Goal: Task Accomplishment & Management: Manage account settings

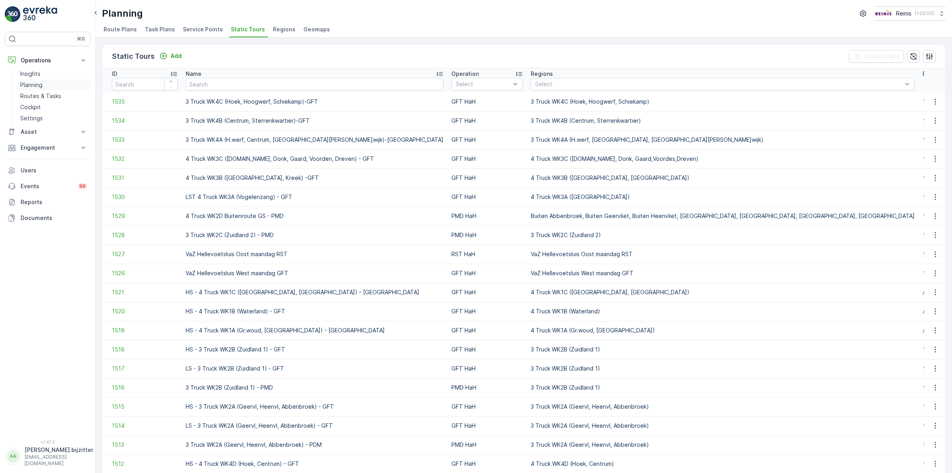
click at [31, 87] on p "Planning" at bounding box center [31, 85] width 22 height 8
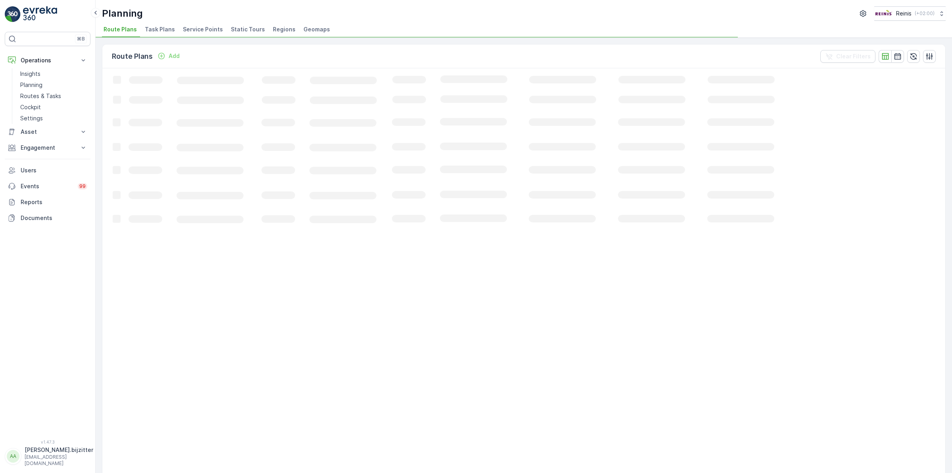
click at [206, 31] on span "Service Points" at bounding box center [203, 29] width 40 height 8
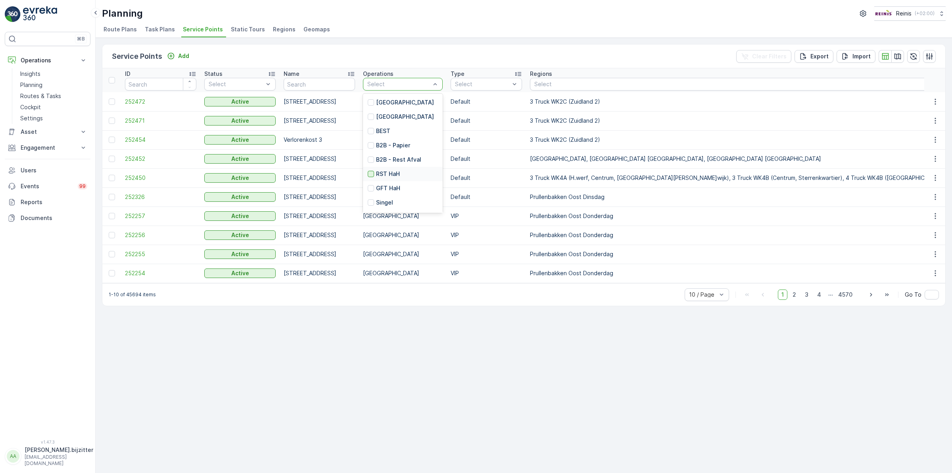
click at [371, 174] on div at bounding box center [371, 174] width 6 height 6
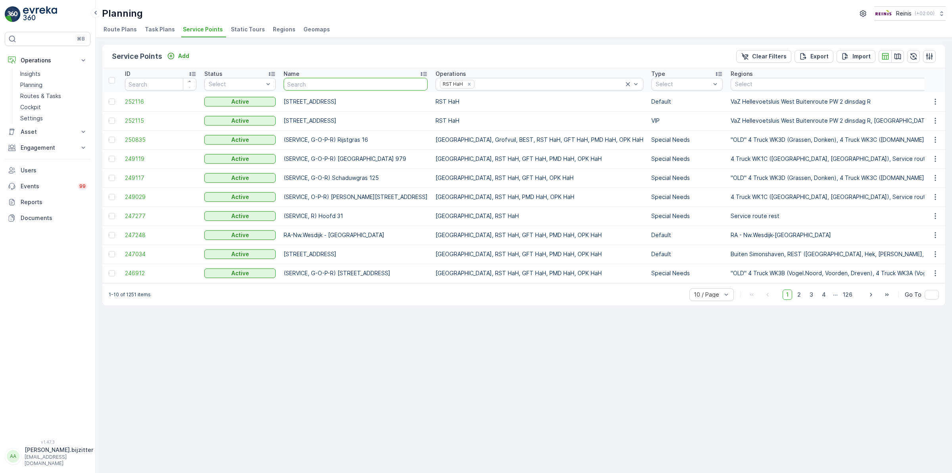
click at [312, 86] on input "text" at bounding box center [356, 84] width 144 height 13
type input "A"
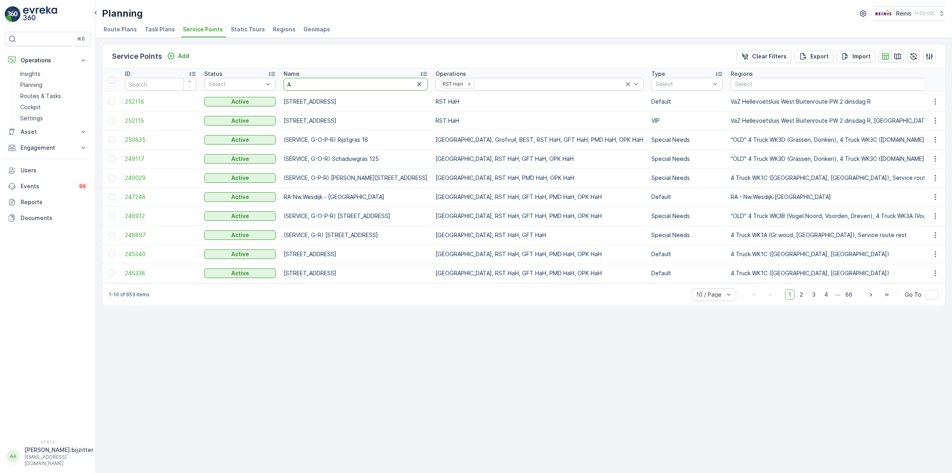
click at [319, 81] on input "A" at bounding box center [356, 84] width 144 height 13
type input "3218"
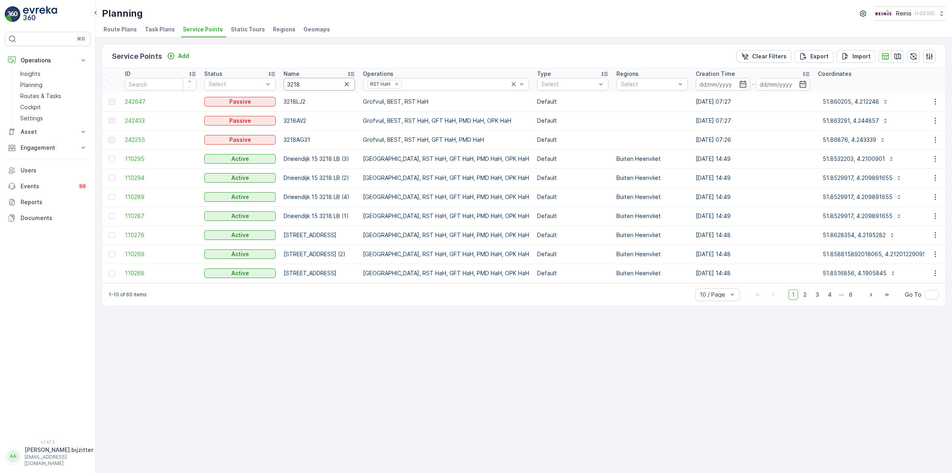
click at [317, 82] on input "3218" at bounding box center [319, 84] width 71 height 13
type input "3218XN"
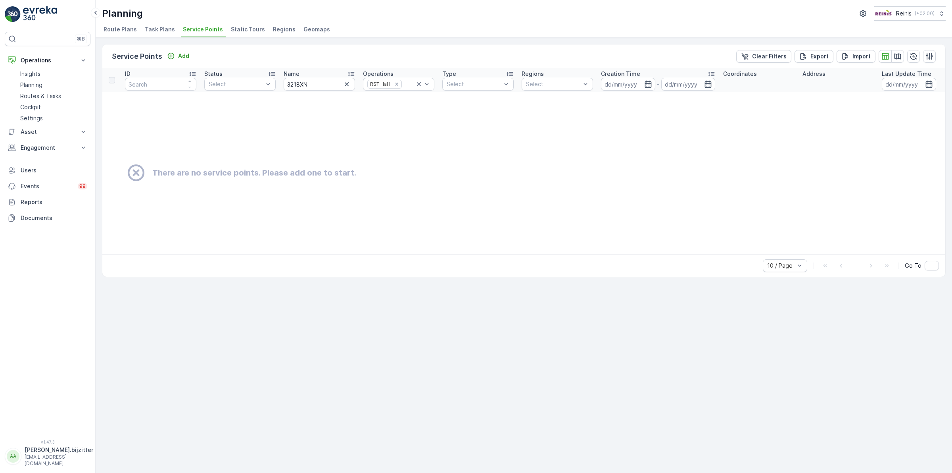
click at [202, 30] on span "Service Points" at bounding box center [203, 29] width 40 height 8
click at [38, 75] on p "Insights" at bounding box center [30, 74] width 20 height 8
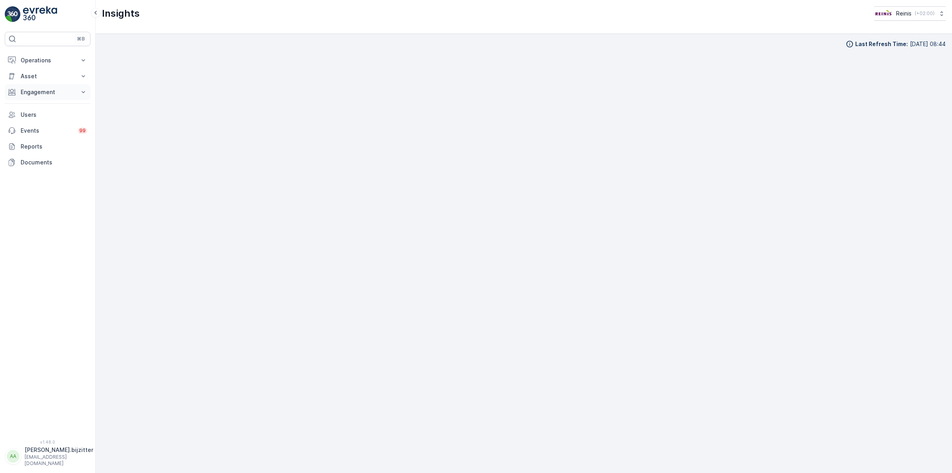
click at [32, 92] on p "Engagement" at bounding box center [48, 92] width 54 height 8
click at [39, 138] on p "Service Points" at bounding box center [39, 139] width 38 height 8
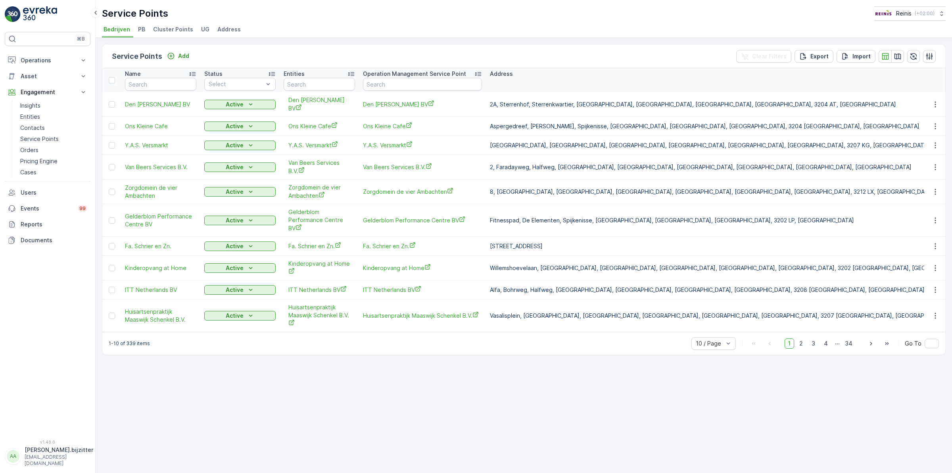
click at [230, 29] on span "Address" at bounding box center [228, 29] width 23 height 8
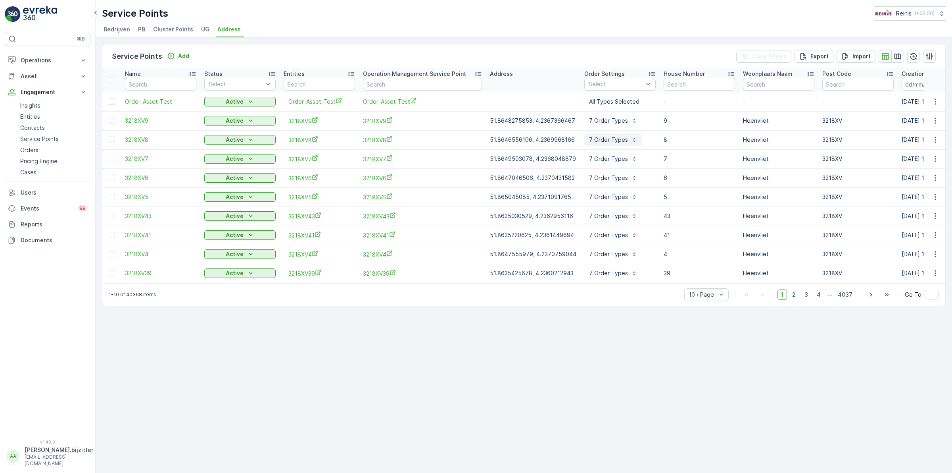
click at [618, 138] on p "7 Order Types" at bounding box center [608, 140] width 39 height 8
click at [582, 344] on div "Service Points Add Clear Filters Export Import Name Status Select Entities Oper…" at bounding box center [524, 255] width 857 height 435
click at [849, 56] on icon "Import" at bounding box center [846, 56] width 8 height 8
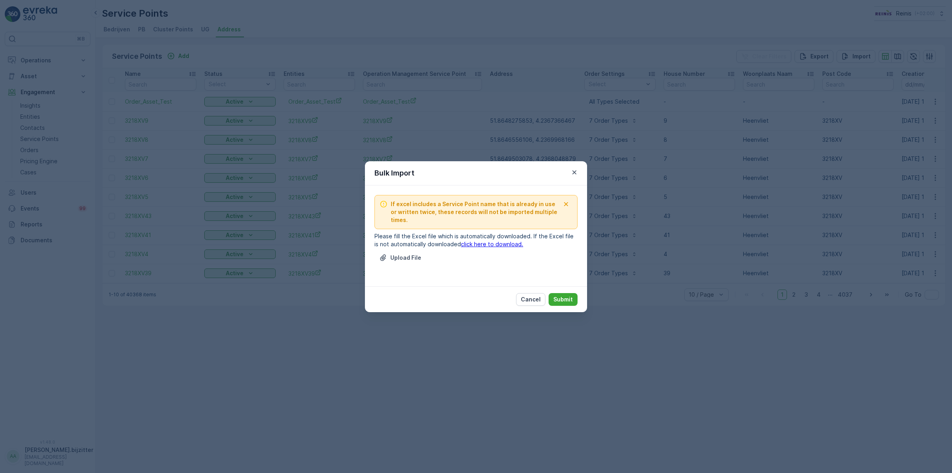
click at [500, 244] on link "click here to download." at bounding box center [492, 243] width 62 height 7
click at [534, 298] on p "Cancel" at bounding box center [531, 299] width 20 height 8
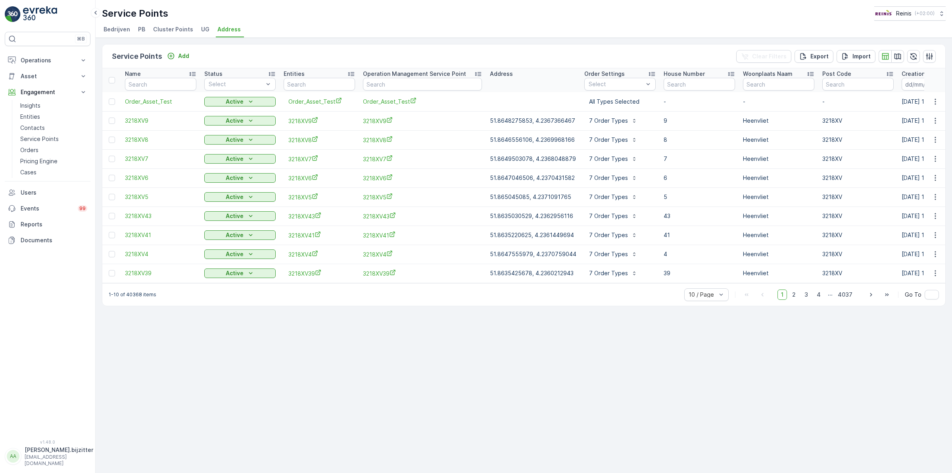
click at [495, 327] on div "Service Points Add Clear Filters Export Import Name Status Select Entities Oper…" at bounding box center [524, 255] width 857 height 435
click at [818, 300] on span "4" at bounding box center [819, 294] width 11 height 10
click at [377, 217] on span "3218XV11" at bounding box center [422, 216] width 119 height 8
click at [327, 375] on div "Service Points Add Clear Filters Export Import Name Status Select Entities Oper…" at bounding box center [524, 255] width 857 height 435
click at [335, 83] on input "text" at bounding box center [319, 84] width 71 height 13
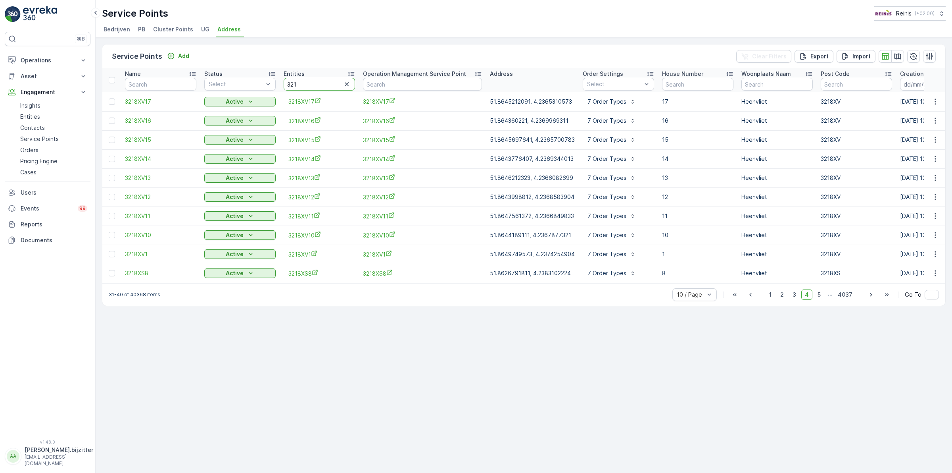
type input "3218"
click at [314, 83] on input "3218" at bounding box center [319, 84] width 71 height 13
type input "3218XN"
click at [934, 103] on icon "button" at bounding box center [936, 102] width 8 height 8
click at [910, 123] on span "Edit Service Point" at bounding box center [917, 125] width 48 height 8
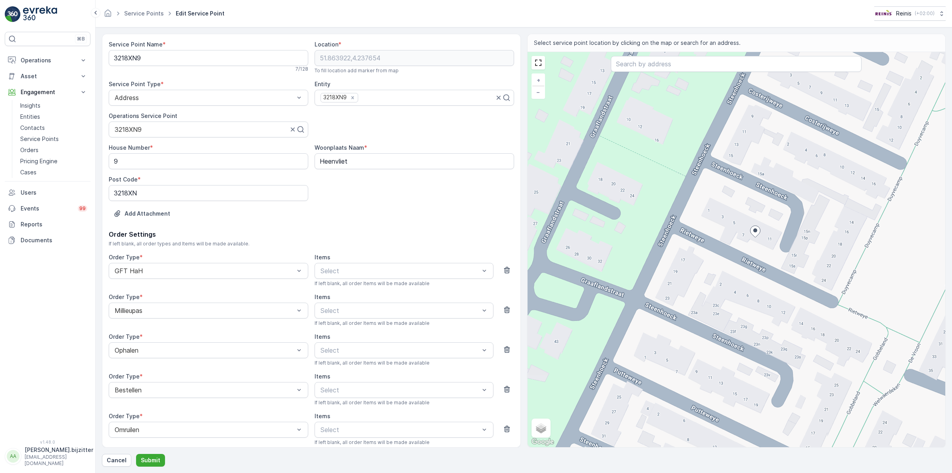
click at [376, 236] on p "Order Settings" at bounding box center [312, 234] width 406 height 10
click at [348, 212] on div "Add Attachment" at bounding box center [312, 218] width 406 height 22
click at [386, 181] on div "House Number * 9 Woonplaats Naam * Heenvliet Post Code * 3218XN" at bounding box center [312, 172] width 406 height 57
click at [756, 232] on ellipse at bounding box center [756, 230] width 4 height 4
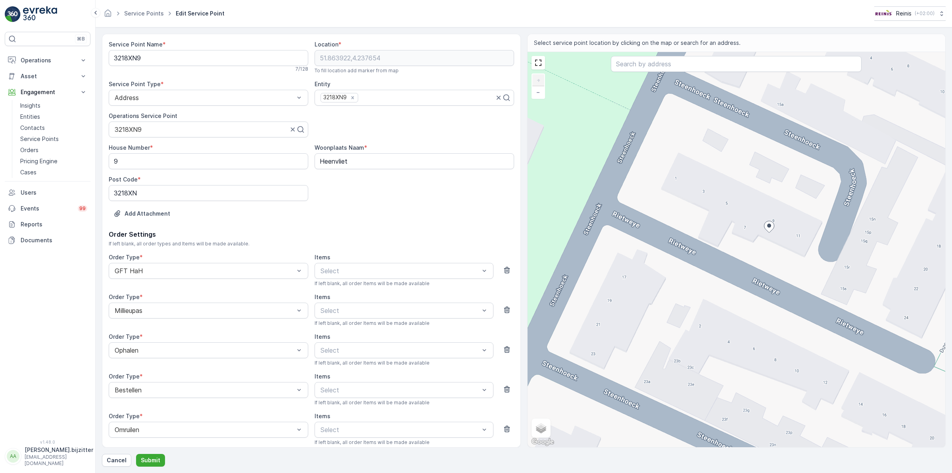
drag, startPoint x: 754, startPoint y: 234, endPoint x: 763, endPoint y: 223, distance: 13.8
click at [764, 225] on icon at bounding box center [769, 227] width 10 height 12
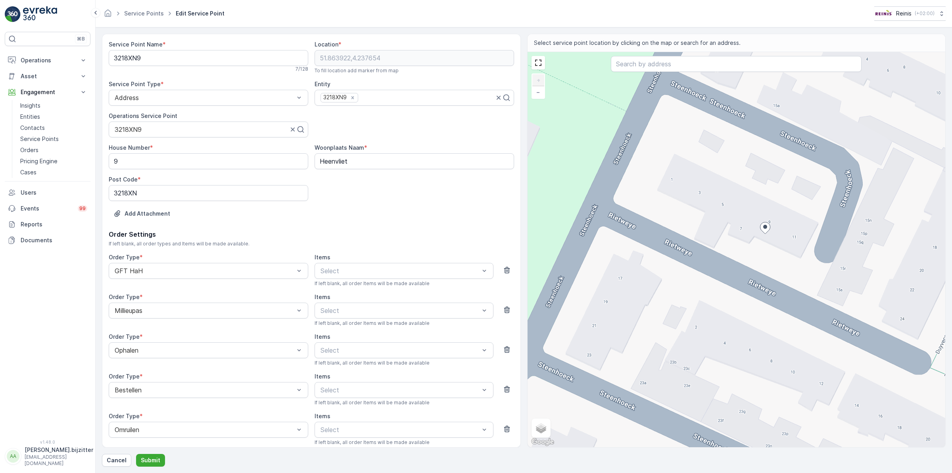
click at [762, 225] on icon at bounding box center [765, 228] width 10 height 12
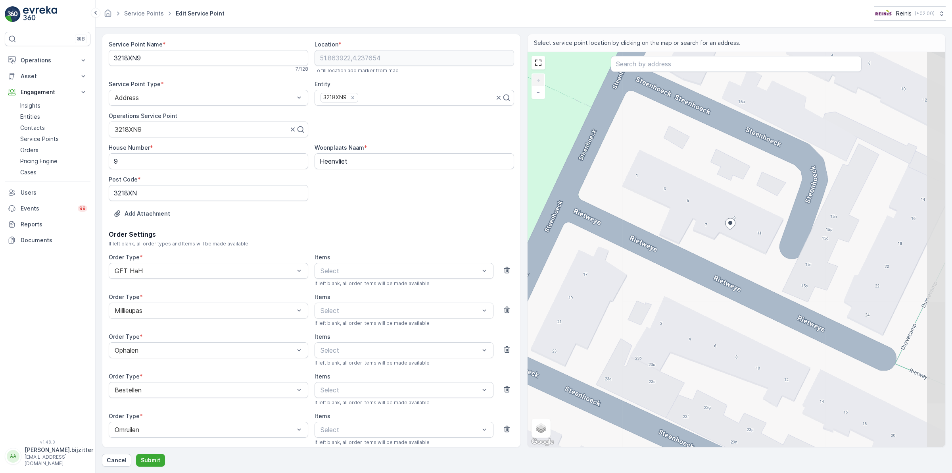
drag, startPoint x: 764, startPoint y: 225, endPoint x: 732, endPoint y: 220, distance: 32.2
click at [732, 220] on icon at bounding box center [730, 224] width 10 height 12
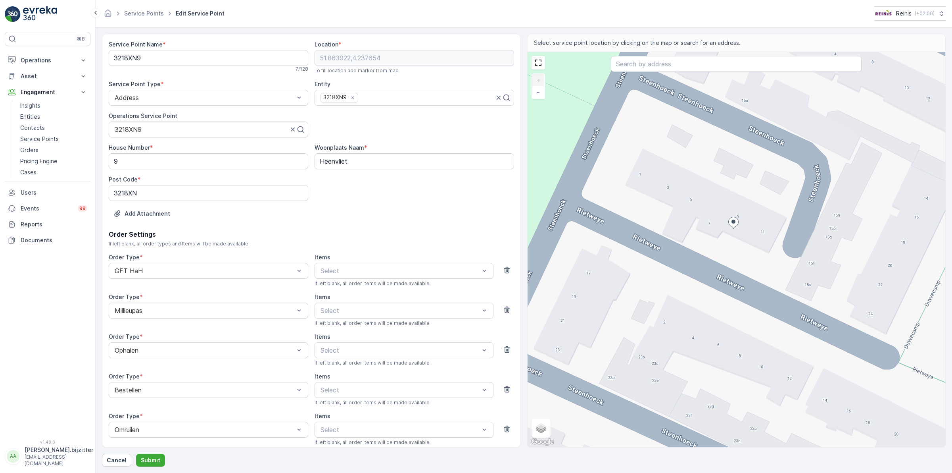
click at [739, 215] on div "+ − Satellite Roadmap Terrain Hybrid Leaflet Keyboard shortcuts Map Data Map da…" at bounding box center [737, 249] width 418 height 395
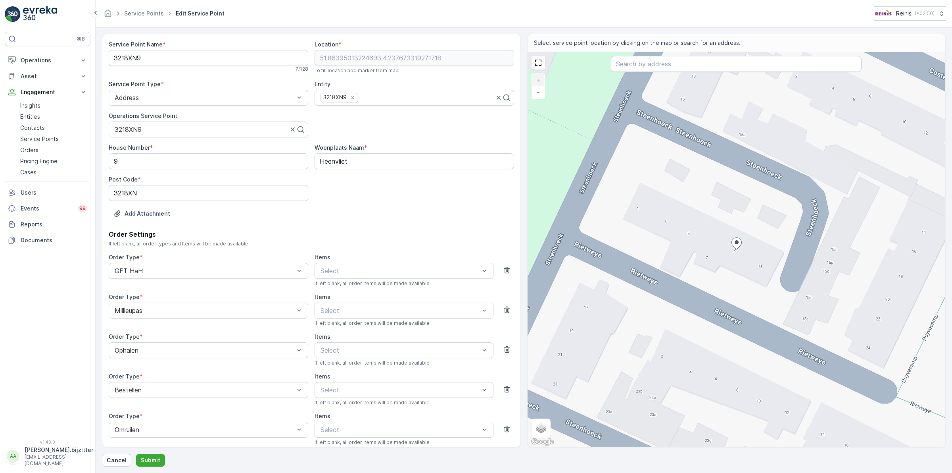
click at [739, 215] on div "+ − Satellite Roadmap Terrain Hybrid Leaflet Keyboard shortcuts Map Data Map da…" at bounding box center [737, 249] width 418 height 395
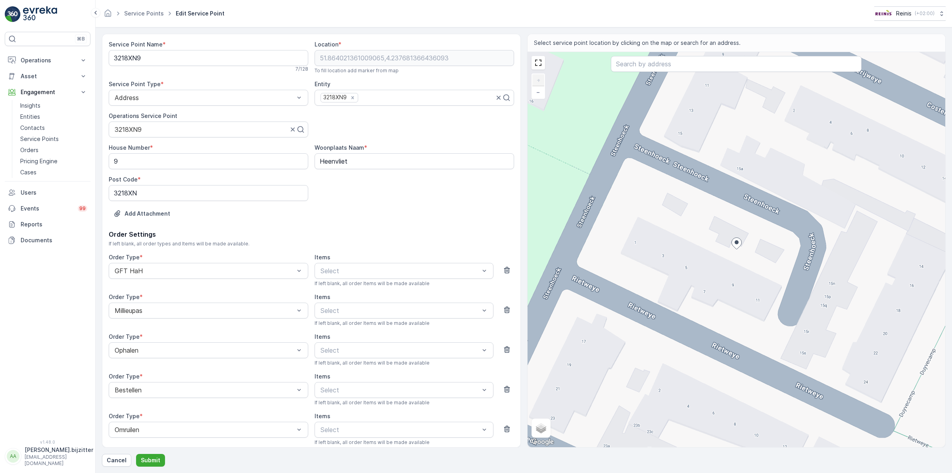
click at [735, 289] on div "+ − Satellite Roadmap Terrain Hybrid Leaflet Keyboard shortcuts Map Data Map da…" at bounding box center [737, 249] width 418 height 395
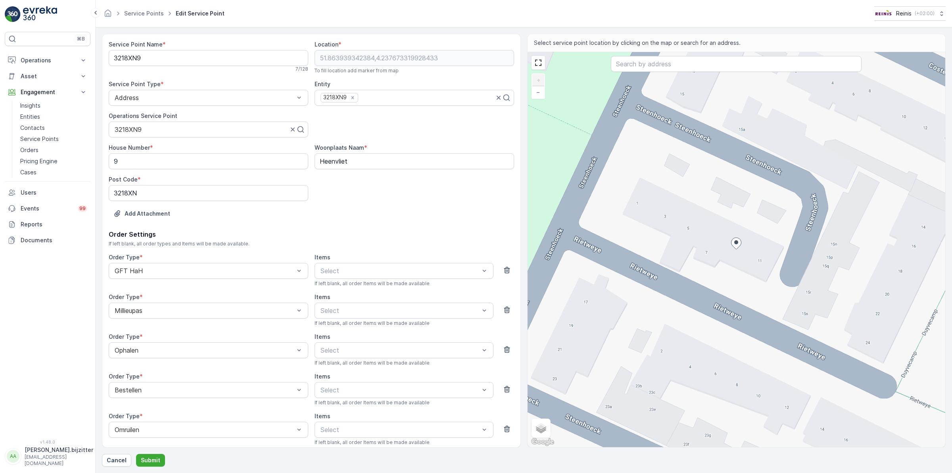
click at [417, 221] on div "Add Attachment" at bounding box center [312, 218] width 406 height 22
click at [731, 272] on div "+ − Satellite Roadmap Terrain Hybrid Leaflet Keyboard shortcuts Map Data Map da…" at bounding box center [737, 249] width 418 height 395
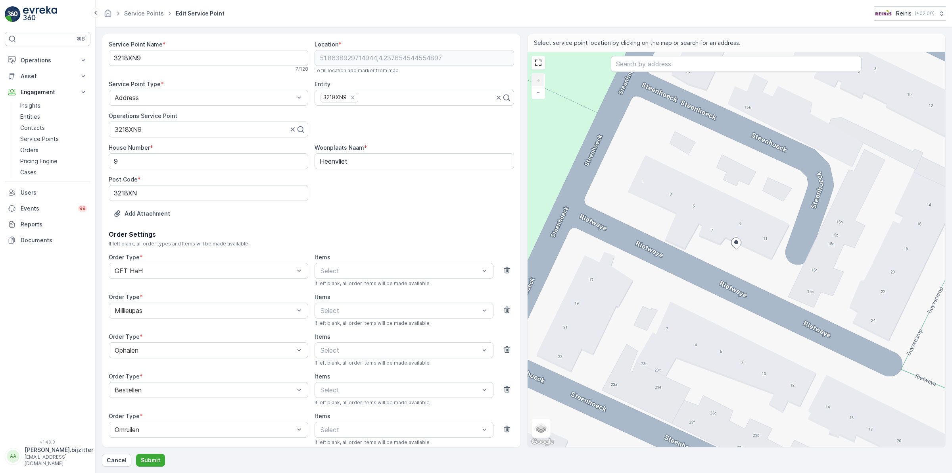
click at [420, 219] on div "Add Attachment" at bounding box center [312, 218] width 406 height 22
click at [737, 237] on icon at bounding box center [737, 243] width 10 height 12
click at [748, 239] on div "+ − Satellite Roadmap Terrain Hybrid Leaflet Keyboard shortcuts Map Data Map da…" at bounding box center [737, 249] width 418 height 395
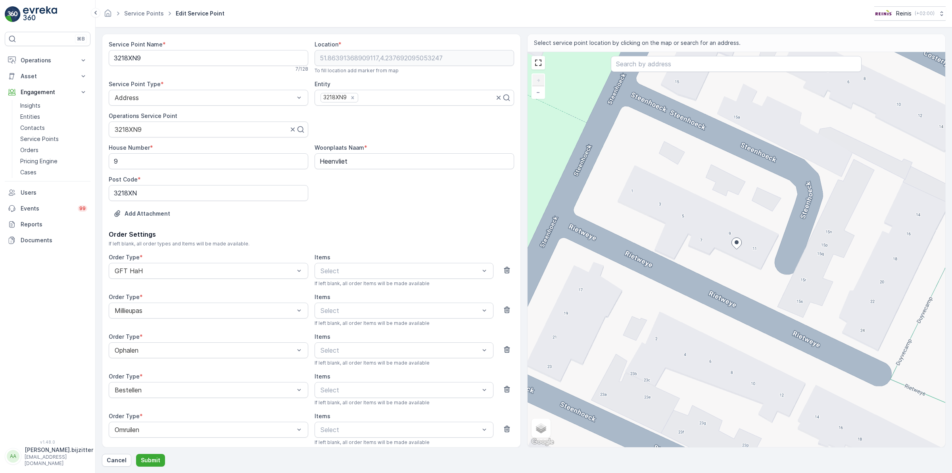
click at [732, 262] on div "+ − Satellite Roadmap Terrain Hybrid Leaflet Keyboard shortcuts Map Data Map da…" at bounding box center [737, 249] width 418 height 395
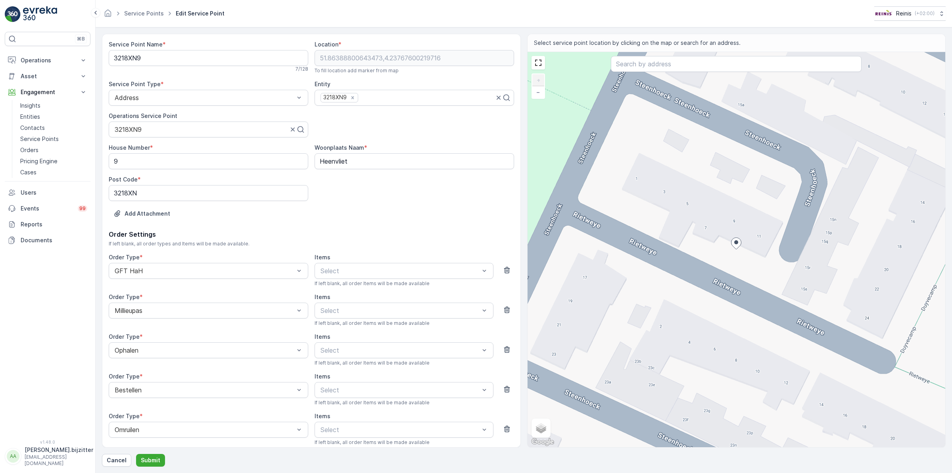
click at [735, 239] on icon at bounding box center [736, 244] width 10 height 12
click at [735, 231] on div "+ − Satellite Roadmap Terrain Hybrid Leaflet Keyboard shortcuts Map Data Map da…" at bounding box center [737, 249] width 418 height 395
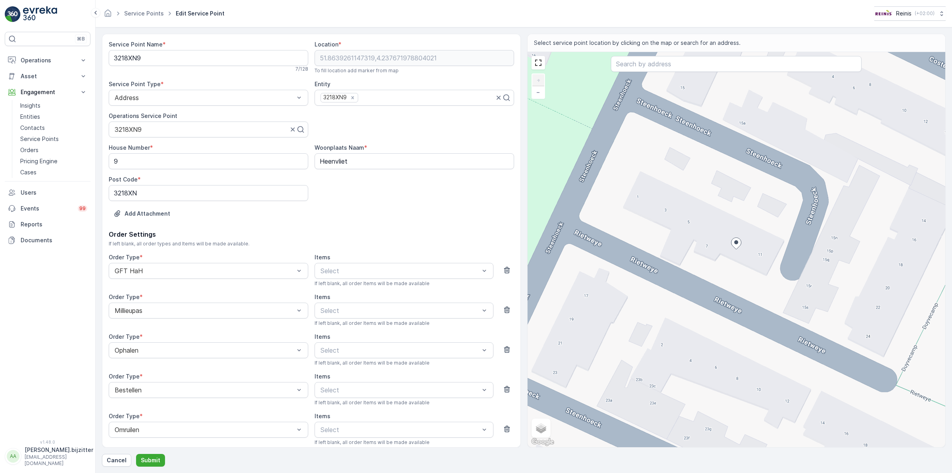
click at [735, 263] on div "+ − Satellite Roadmap Terrain Hybrid Leaflet Keyboard shortcuts Map Data Map da…" at bounding box center [737, 249] width 418 height 395
type input "51.86389877238417,4.237666614395944"
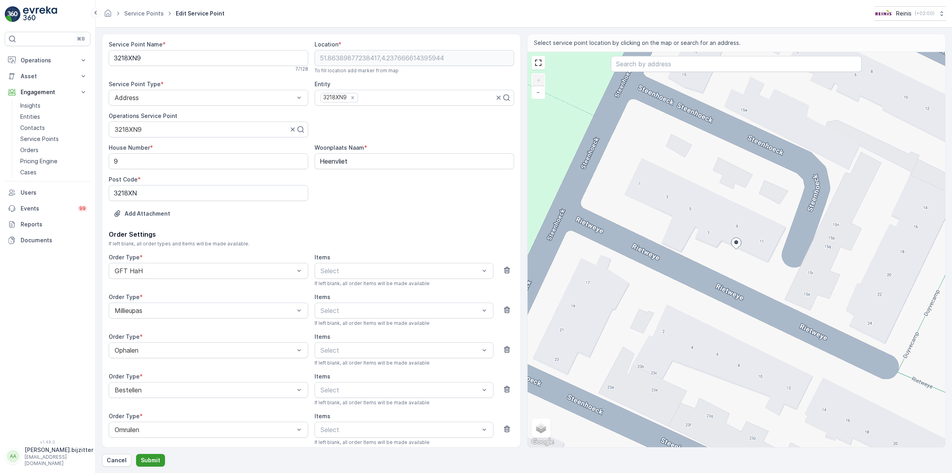
click at [153, 455] on button "Submit" at bounding box center [150, 460] width 29 height 13
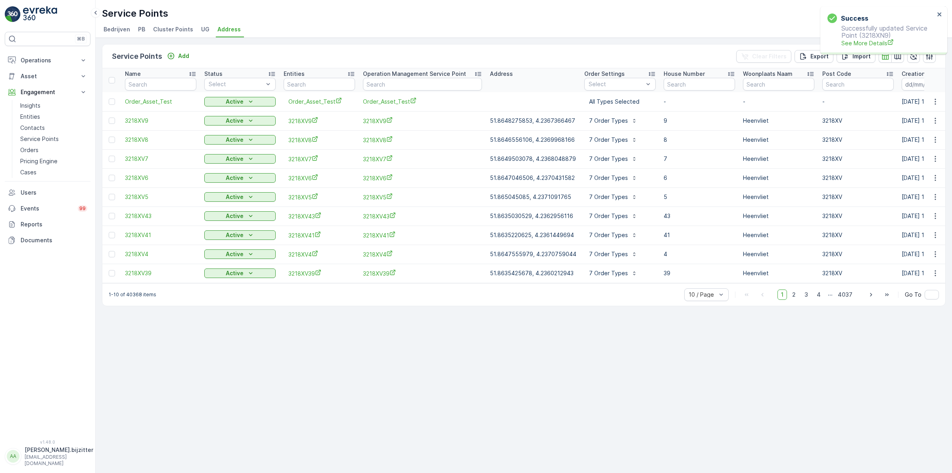
click at [307, 388] on div "Service Points Add Clear Filters Export Import Name Status Select Entities Oper…" at bounding box center [524, 255] width 857 height 435
click at [324, 83] on input "text" at bounding box center [319, 84] width 71 height 13
paste input "3218XN9"
type input "3218XN9"
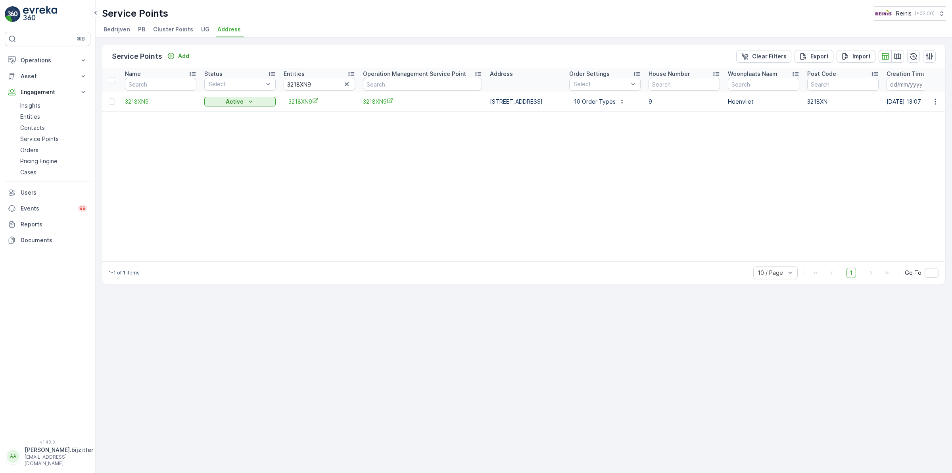
click at [231, 29] on span "Address" at bounding box center [228, 29] width 23 height 8
click at [177, 32] on span "Cluster Points" at bounding box center [173, 29] width 40 height 8
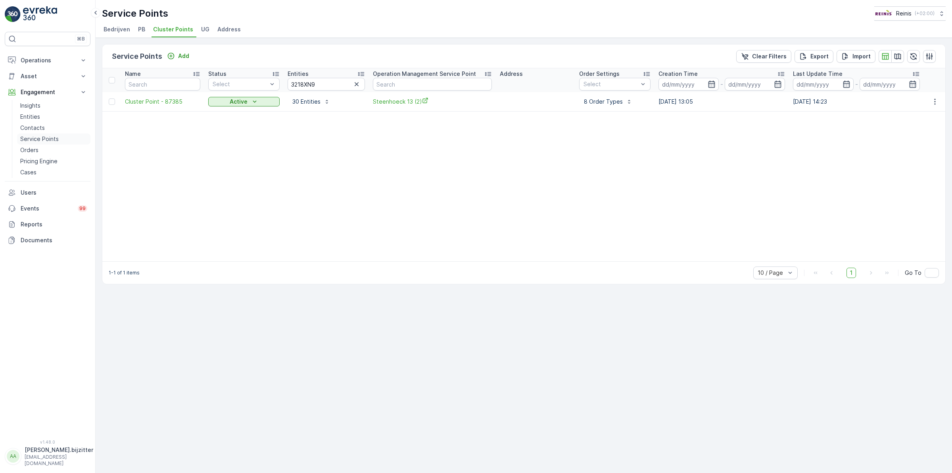
click at [26, 138] on p "Service Points" at bounding box center [39, 139] width 38 height 8
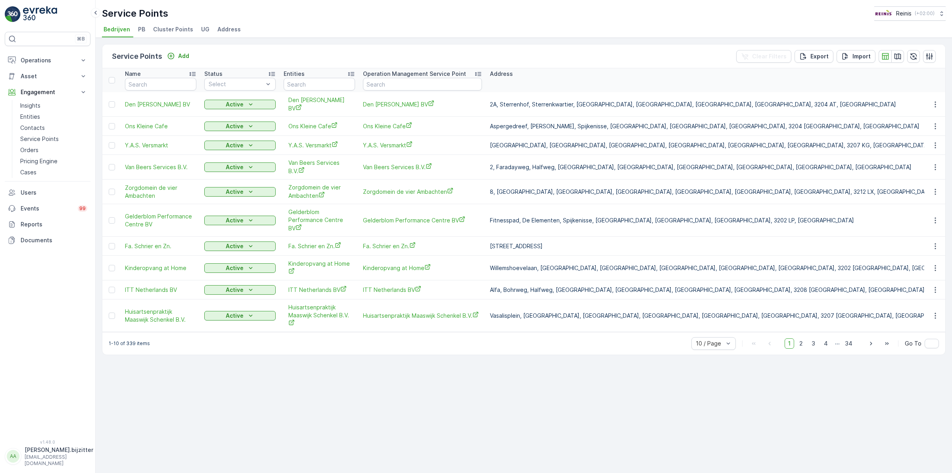
click at [227, 29] on span "Address" at bounding box center [228, 29] width 23 height 8
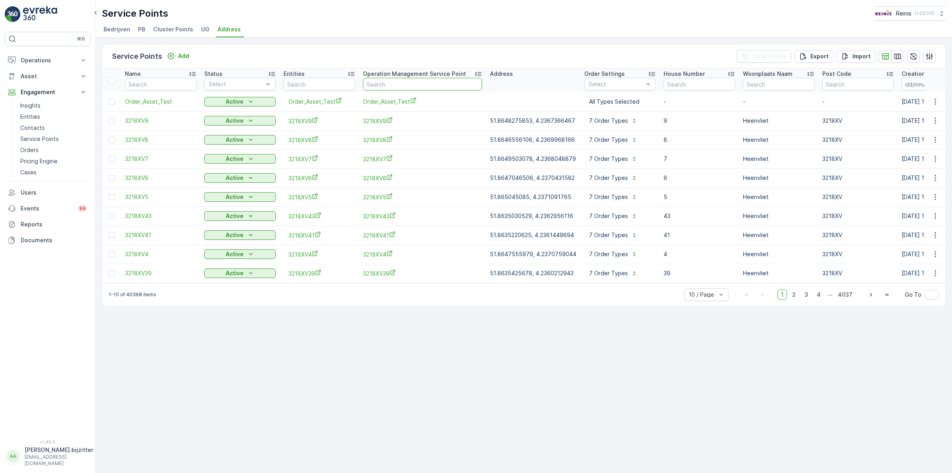
click at [415, 84] on input "text" at bounding box center [422, 84] width 119 height 13
paste input "3218XN9"
type input "3218XN9"
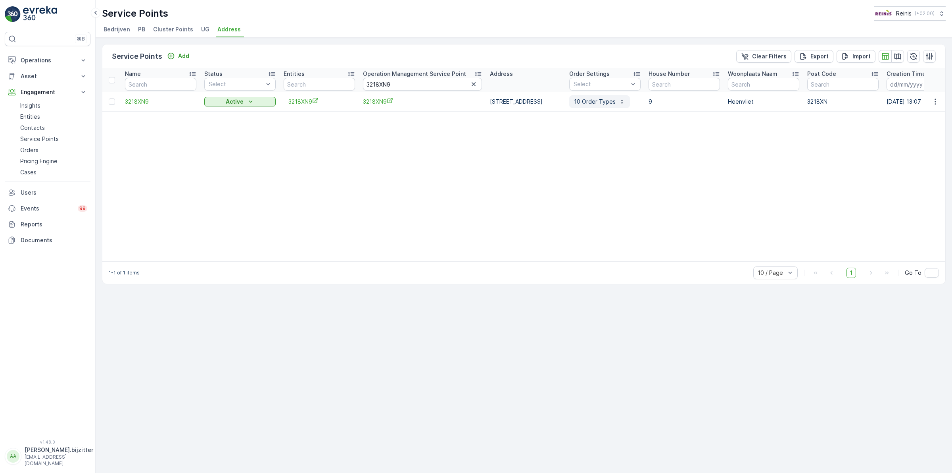
click at [616, 98] on p "10 Order Types" at bounding box center [595, 102] width 42 height 8
click at [339, 192] on table "Name Status Select Entities Operation Management Service Point 3218XN9 Address …" at bounding box center [625, 164] width 1046 height 193
click at [937, 100] on icon "button" at bounding box center [936, 102] width 8 height 8
click at [747, 168] on table "Name Status Select Entities Operation Management Service Point 3218XN9 Address …" at bounding box center [625, 164] width 1046 height 193
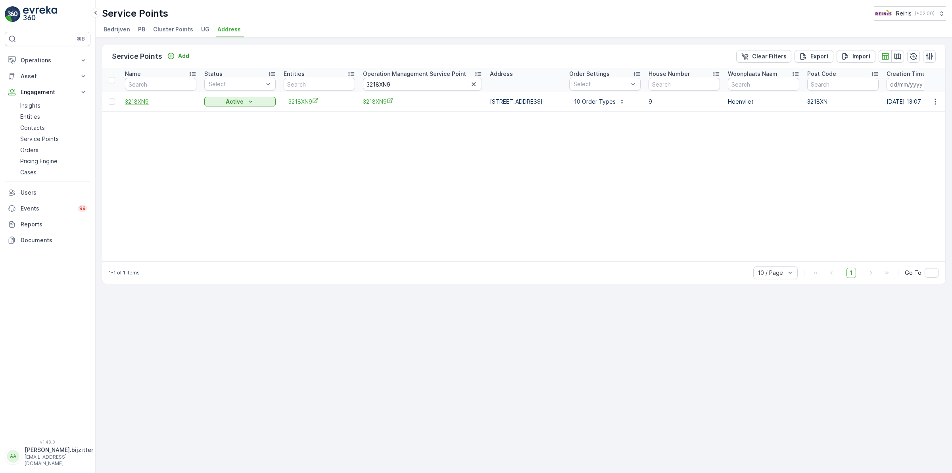
click at [135, 102] on span "3218XN9" at bounding box center [160, 102] width 71 height 8
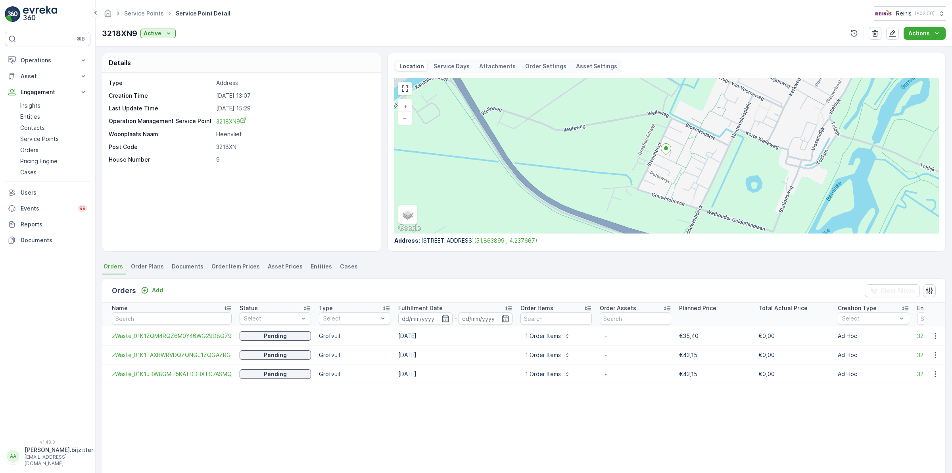
click at [142, 262] on span "Order Plans" at bounding box center [147, 266] width 33 height 8
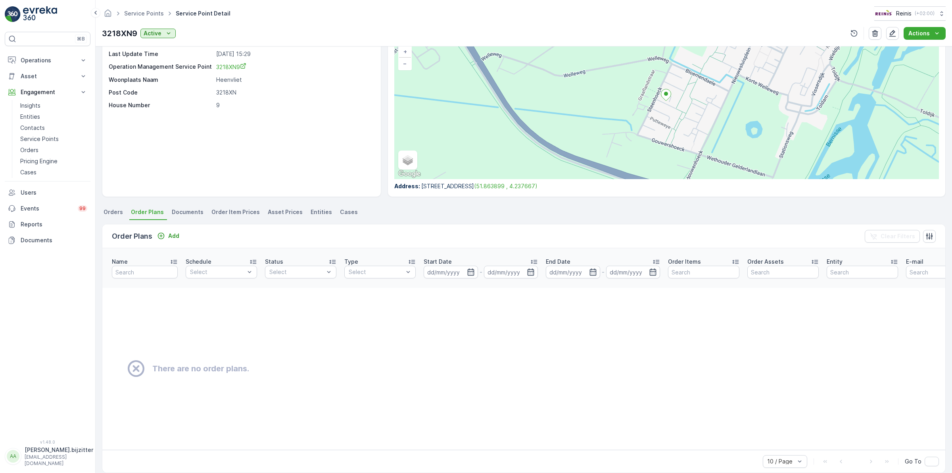
click at [111, 208] on span "Orders" at bounding box center [113, 212] width 19 height 8
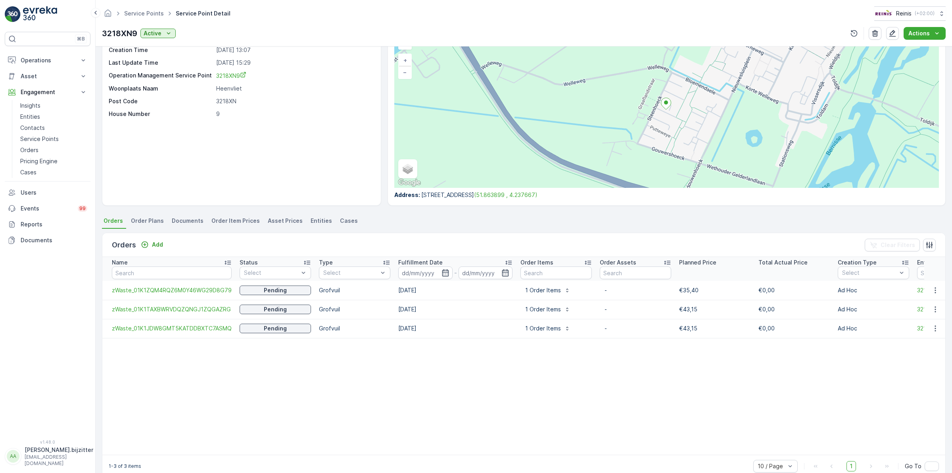
scroll to position [54, 0]
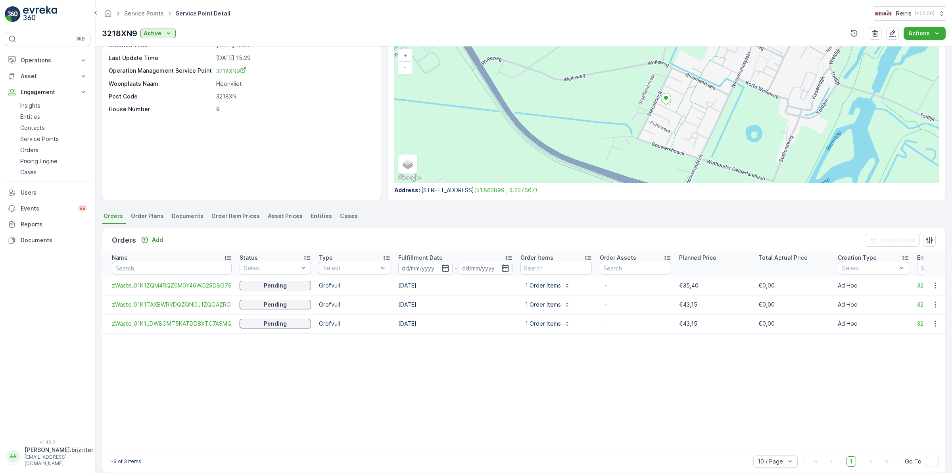
click at [247, 375] on table "Name Status Select Type Select Fulfillment Date - Order Items Order Assets Plan…" at bounding box center [831, 351] width 1458 height 198
click at [932, 281] on icon "button" at bounding box center [936, 285] width 8 height 8
click at [742, 369] on table "Name Status Select Type Select Fulfillment Date - Order Items Order Assets Plan…" at bounding box center [831, 351] width 1458 height 198
click at [311, 142] on div "Type Address Creation Time 07.11.2024 13:07 Last Update Time 12.08.2025 15:29 O…" at bounding box center [241, 111] width 279 height 178
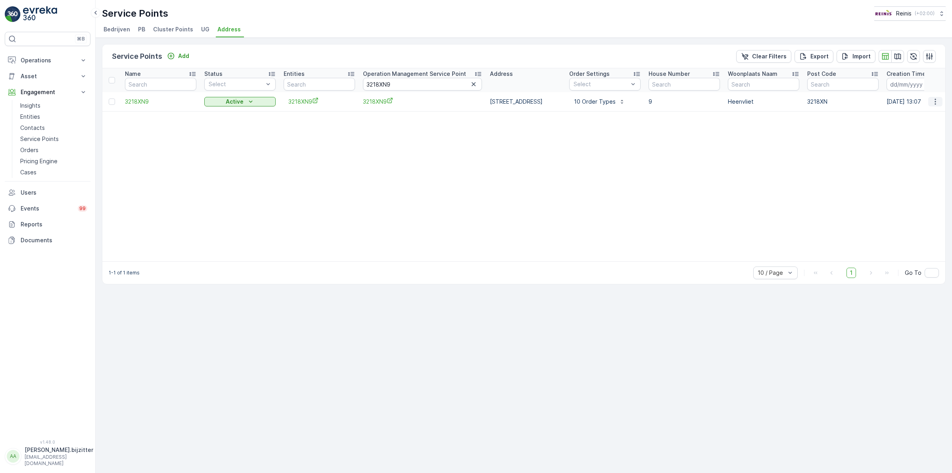
click at [933, 98] on icon "button" at bounding box center [936, 102] width 8 height 8
click at [908, 168] on span "Service Availability" at bounding box center [918, 169] width 50 height 8
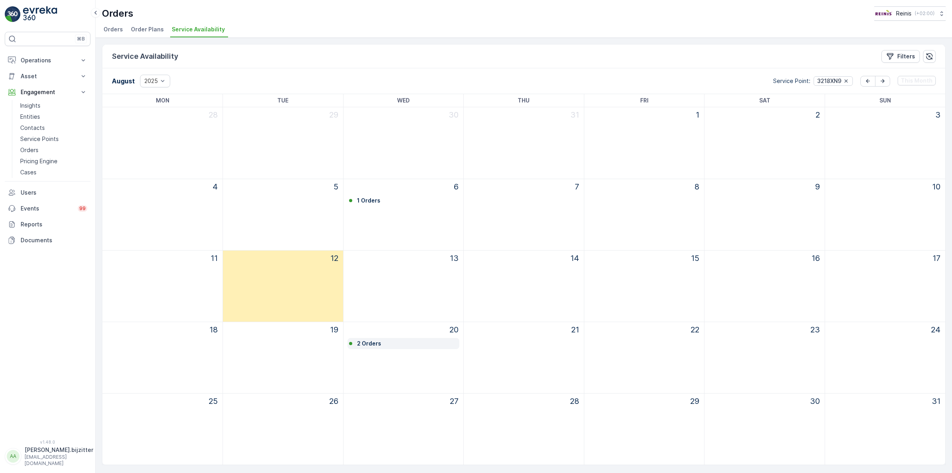
click at [364, 342] on p "2 Orders" at bounding box center [369, 343] width 24 height 8
click at [405, 273] on div at bounding box center [404, 272] width 114 height 13
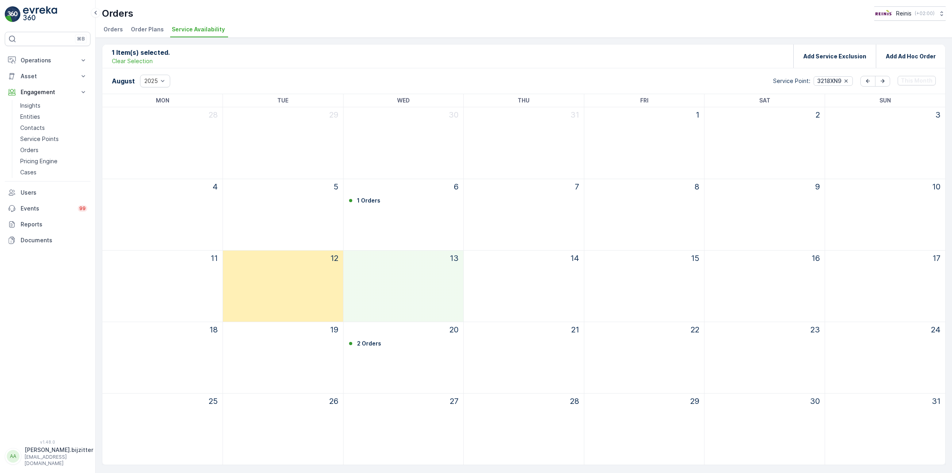
click at [399, 221] on div "6 1 Orders" at bounding box center [404, 214] width 120 height 71
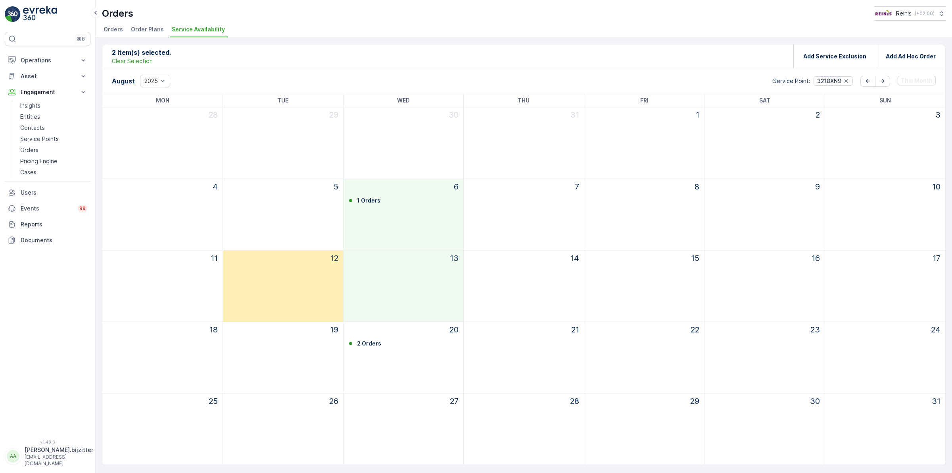
click at [268, 219] on div "5" at bounding box center [283, 214] width 120 height 71
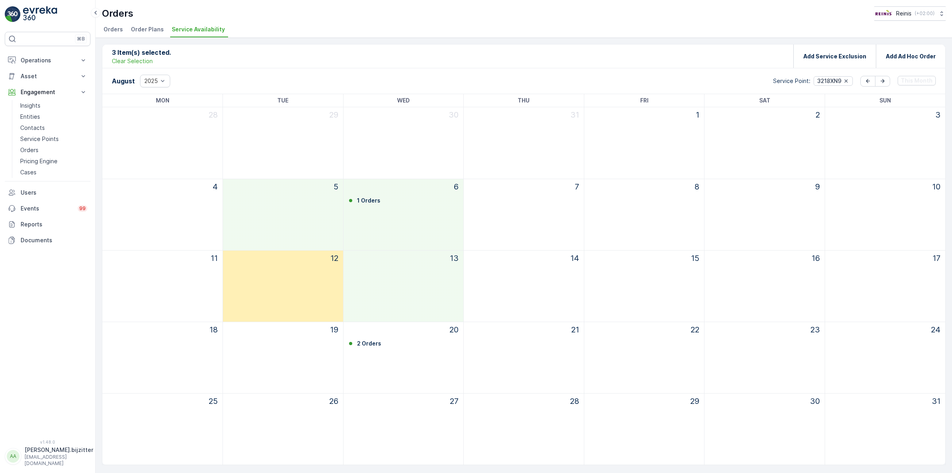
click at [280, 145] on div "29" at bounding box center [283, 142] width 120 height 71
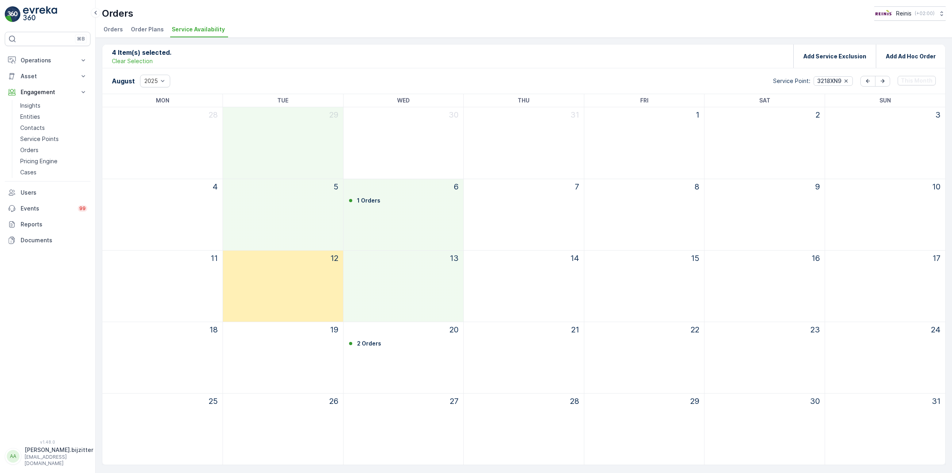
click at [372, 141] on div "30" at bounding box center [404, 142] width 120 height 71
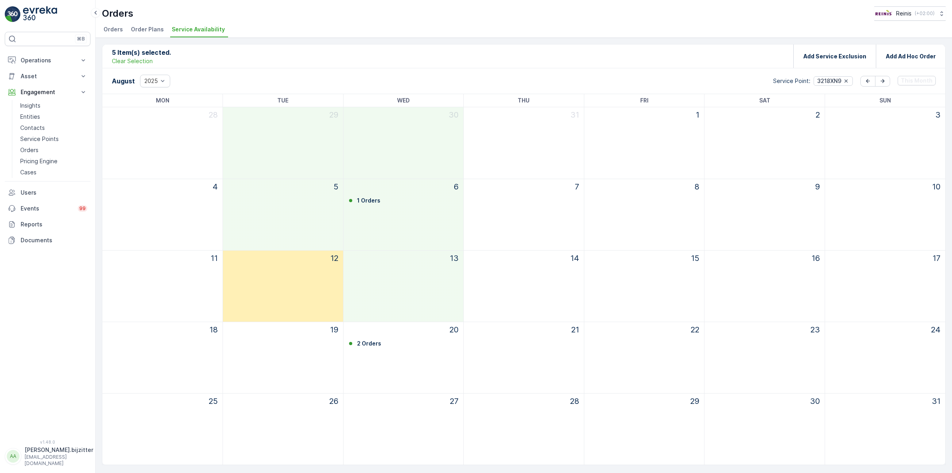
click at [530, 143] on div "31" at bounding box center [524, 142] width 120 height 71
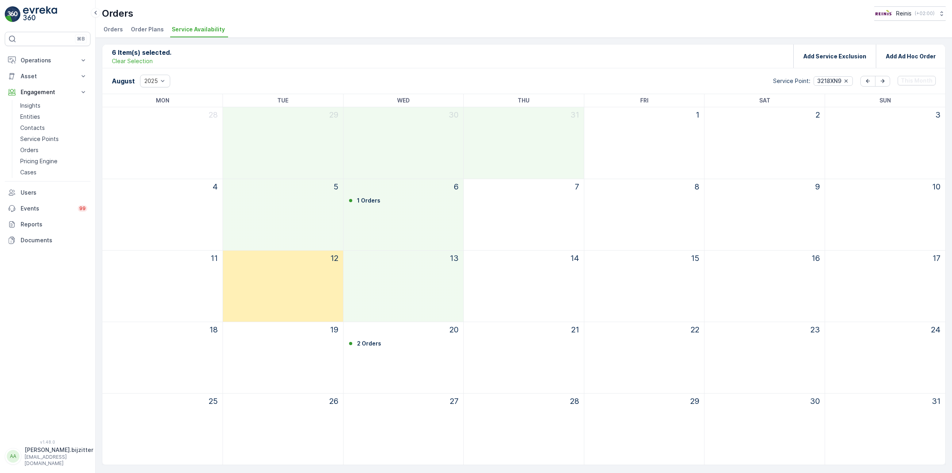
click at [532, 207] on div "7" at bounding box center [524, 214] width 120 height 71
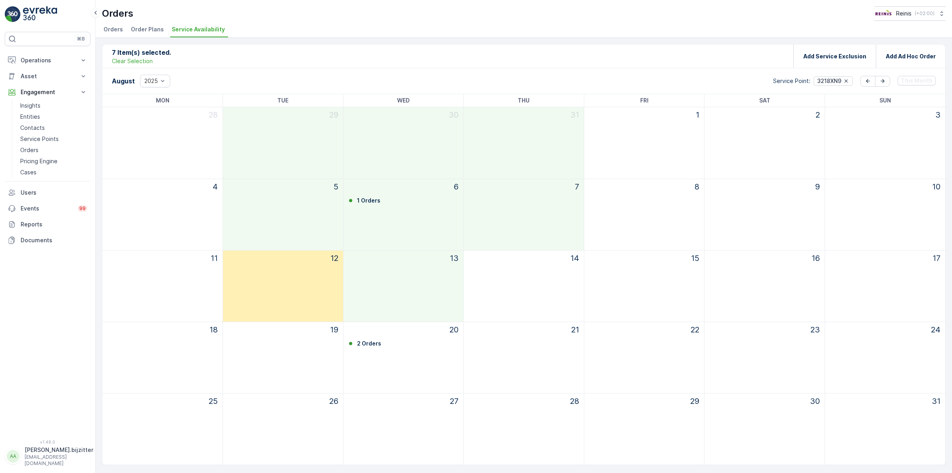
click at [688, 74] on div "August 2025 Service Point : 3218XN9 This Month" at bounding box center [524, 80] width 844 height 25
click at [553, 65] on div "7 Item(s) selected. Clear Selection Add Service Exclusion Add Ad Hoc Order" at bounding box center [523, 56] width 843 height 24
click at [816, 57] on p "Add Service Exclusion" at bounding box center [835, 56] width 63 height 8
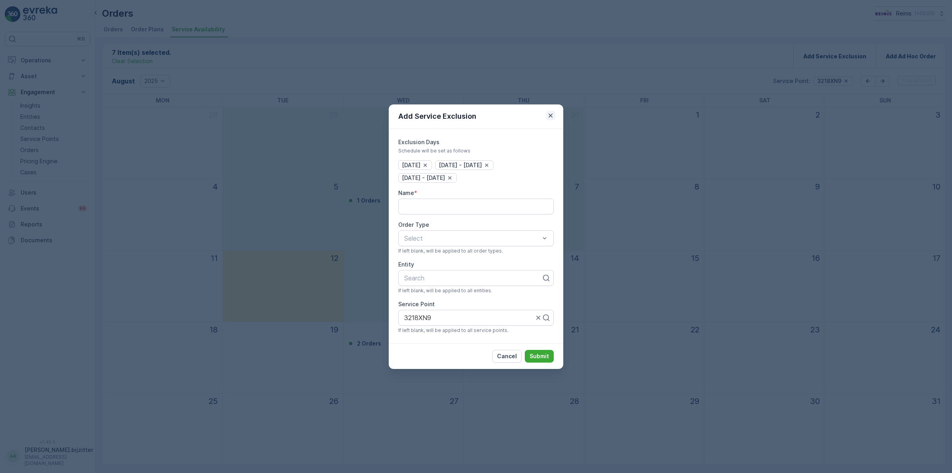
click at [554, 112] on icon "button" at bounding box center [551, 116] width 8 height 8
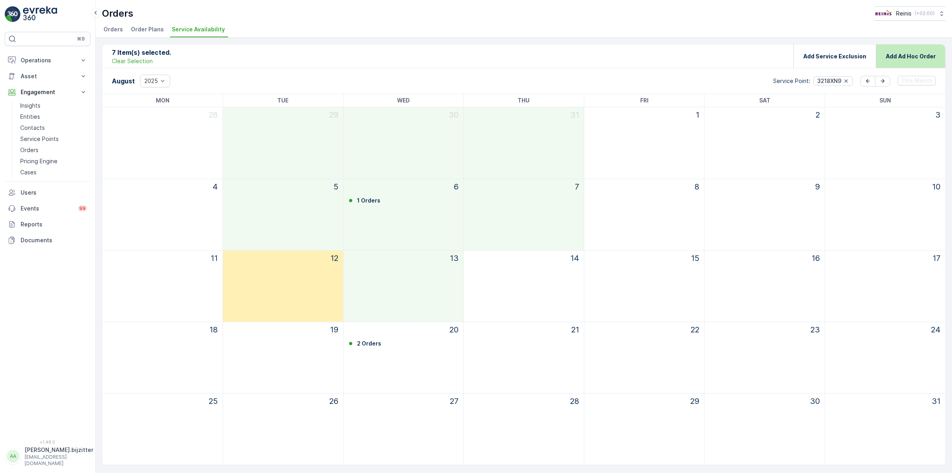
click at [909, 58] on p "Add Ad Hoc Order" at bounding box center [911, 56] width 50 height 8
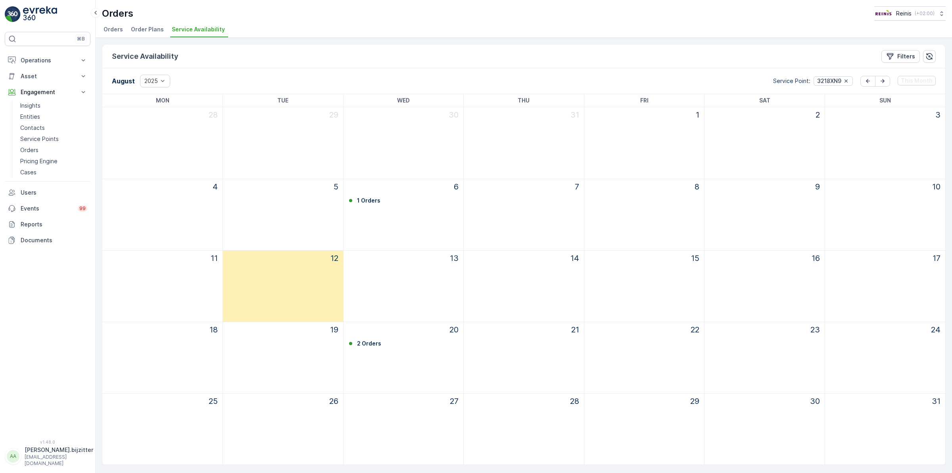
click at [261, 69] on div "August 2025 Service Point : 3218XN9 This Month" at bounding box center [524, 80] width 844 height 25
click at [327, 64] on div "Service Availability Filters" at bounding box center [523, 56] width 843 height 24
click at [326, 64] on div "Service Availability Filters" at bounding box center [523, 56] width 843 height 24
click at [237, 50] on div "Service Availability Filters" at bounding box center [523, 56] width 843 height 24
click at [34, 115] on p "Entities" at bounding box center [30, 117] width 20 height 8
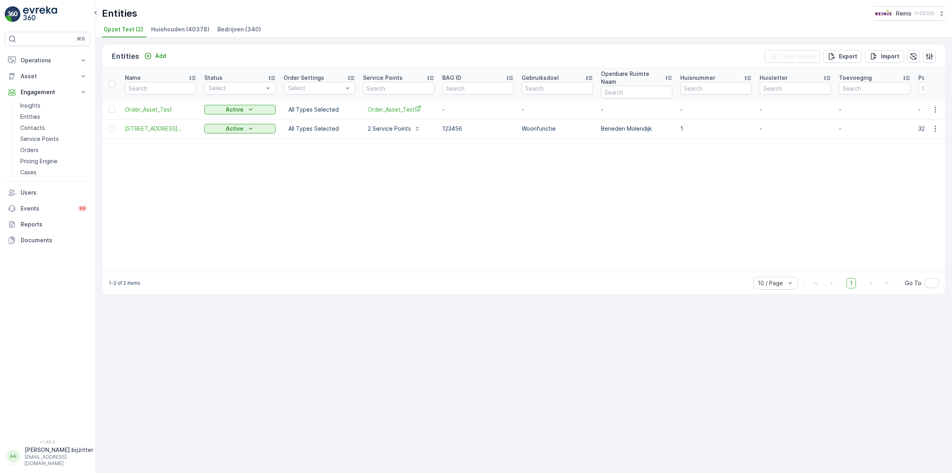
click at [177, 29] on span "Huishouden (40378)" at bounding box center [180, 29] width 58 height 8
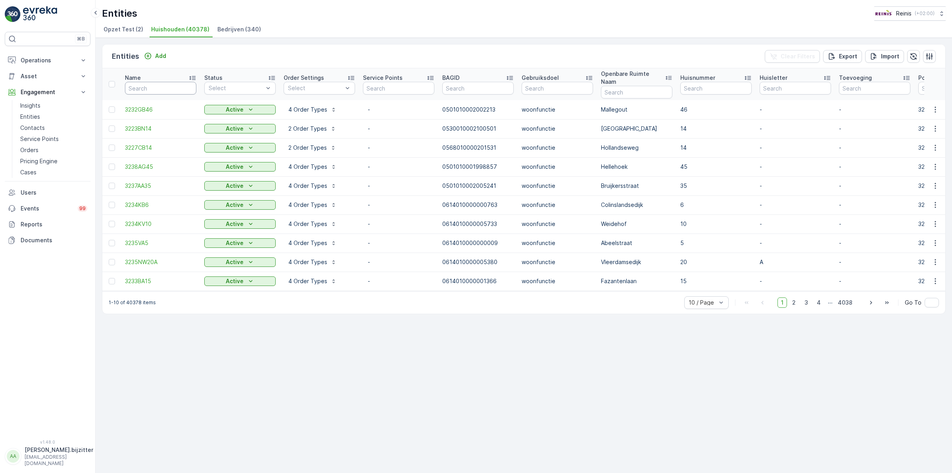
click at [177, 84] on input "text" at bounding box center [160, 88] width 71 height 13
paste input "cleomanni@gmail.com)"
type input "cleomanni@gmail.com)"
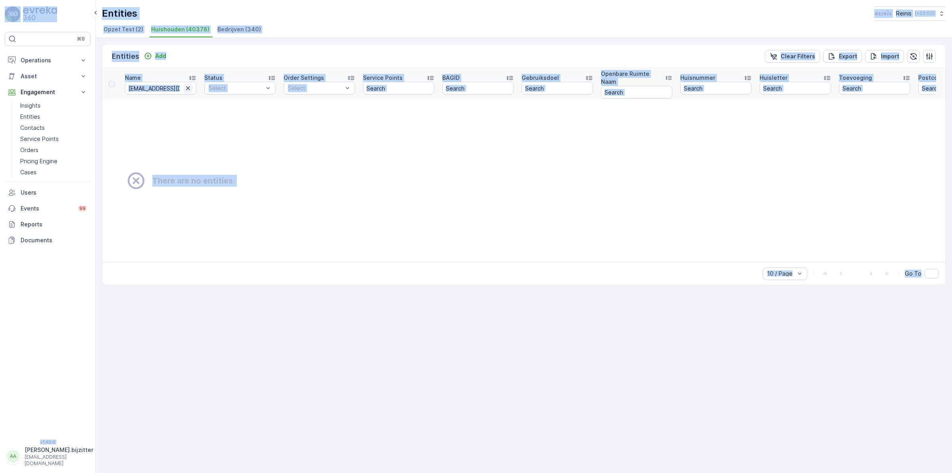
click at [187, 86] on icon "button" at bounding box center [188, 88] width 4 height 4
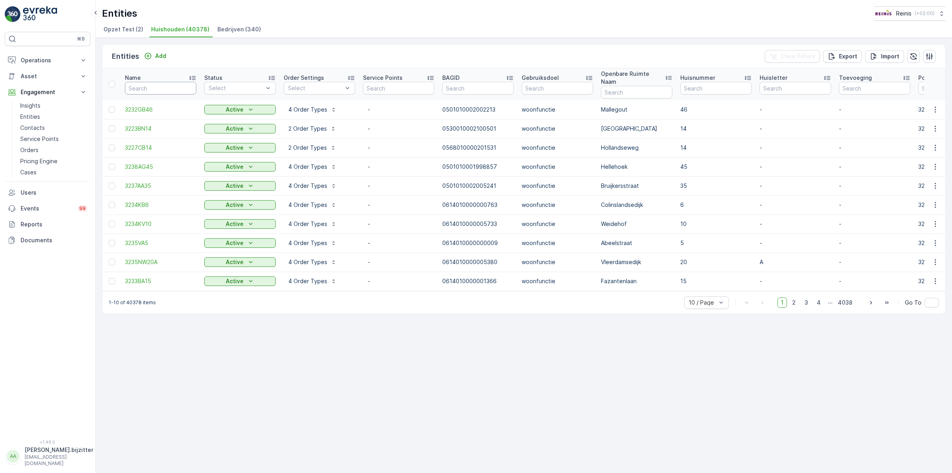
click at [148, 86] on input "text" at bounding box center [160, 88] width 71 height 13
paste input "3218XN9"
type input "3218XN9"
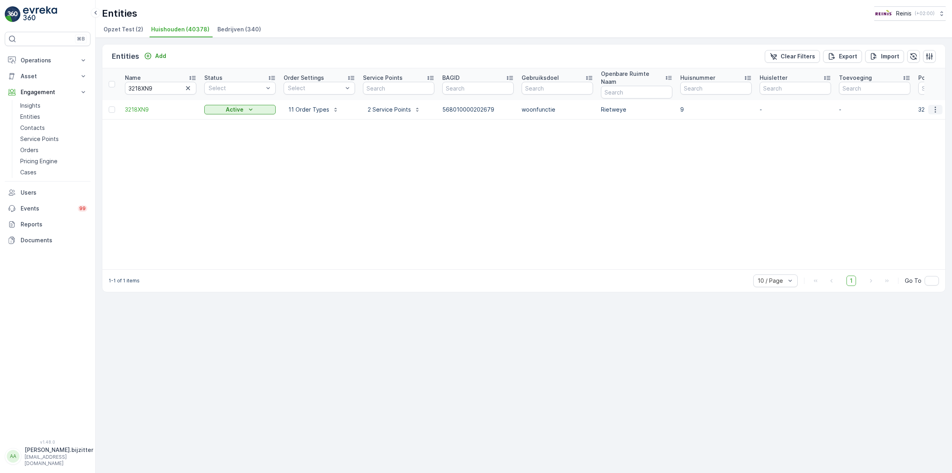
click at [938, 106] on icon "button" at bounding box center [936, 110] width 8 height 8
click at [935, 166] on span "Service Availability" at bounding box center [919, 169] width 50 height 8
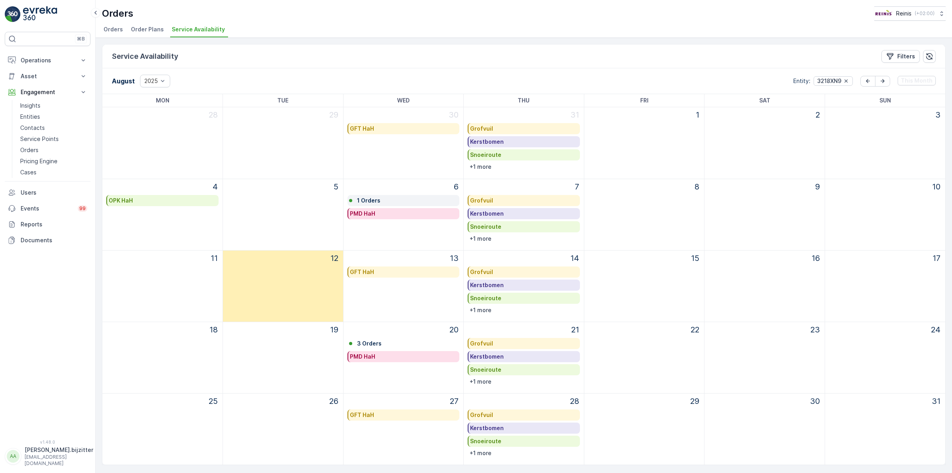
click at [373, 196] on p "1 Orders" at bounding box center [368, 200] width 23 height 8
click at [383, 167] on div "30 GFT HaH" at bounding box center [404, 142] width 120 height 71
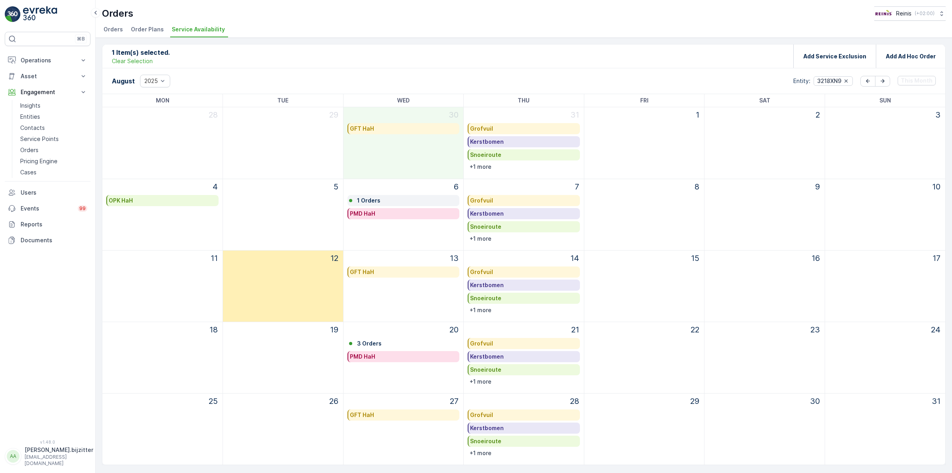
click at [371, 197] on p "1 Orders" at bounding box center [368, 200] width 23 height 8
click at [308, 149] on div "29" at bounding box center [283, 142] width 120 height 71
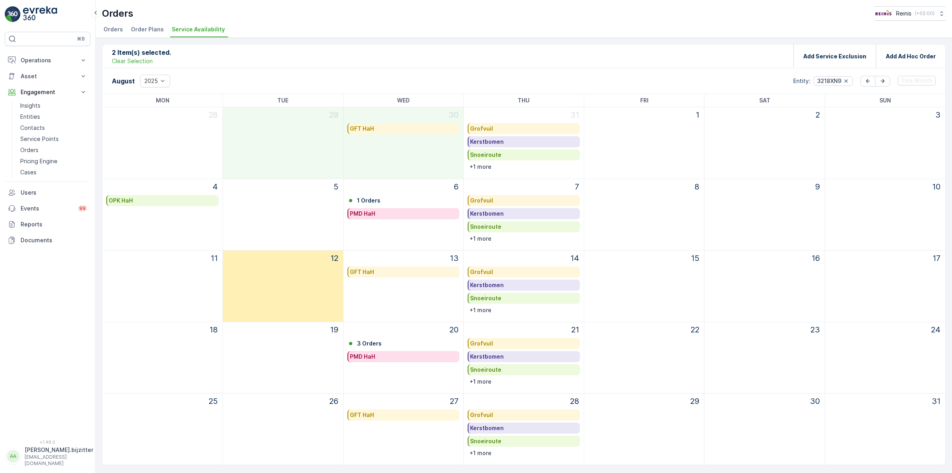
click at [290, 215] on div "5" at bounding box center [283, 214] width 120 height 71
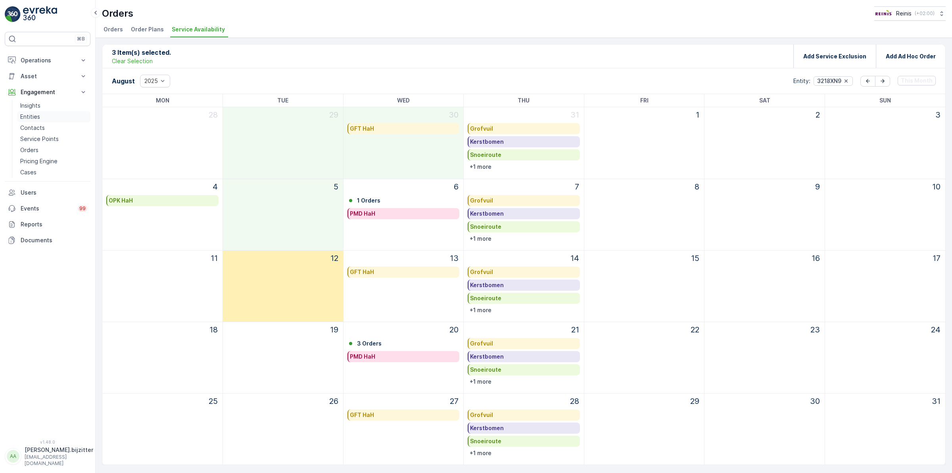
click at [30, 115] on p "Entities" at bounding box center [30, 117] width 20 height 8
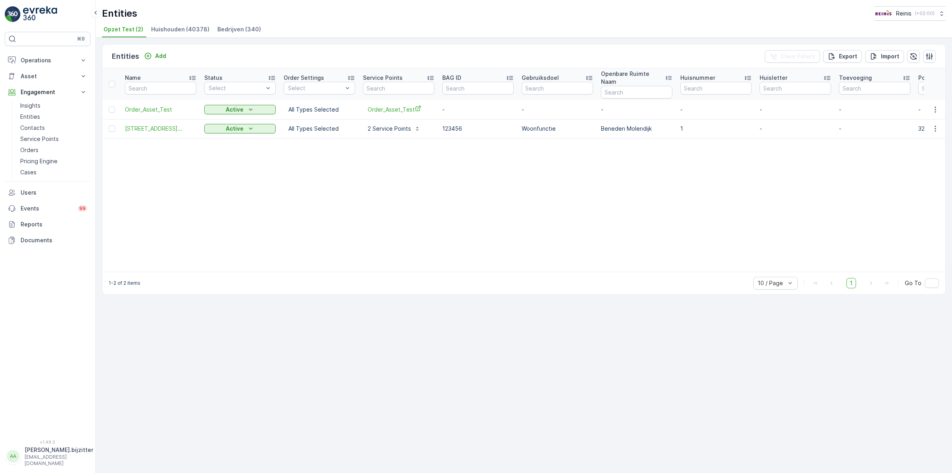
click at [191, 28] on span "Huishouden (40378)" at bounding box center [180, 29] width 58 height 8
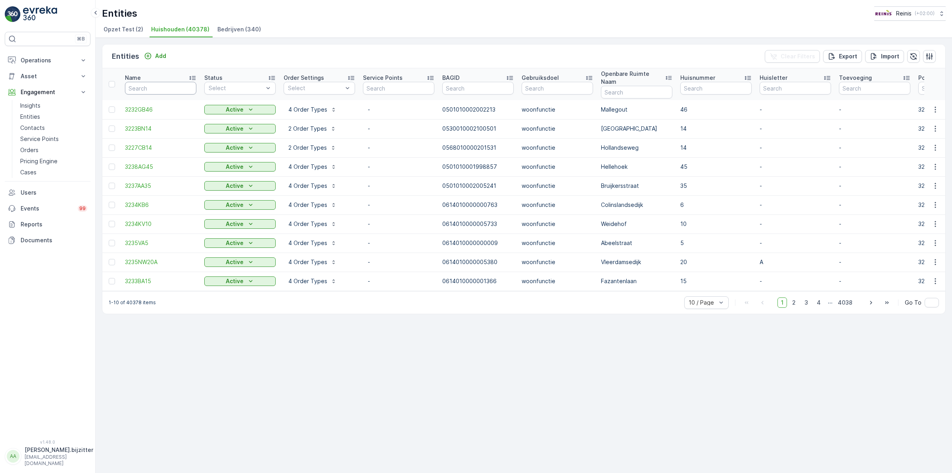
click at [158, 82] on input "text" at bounding box center [160, 88] width 71 height 13
paste input "3214EB16"
type input "3214EB16"
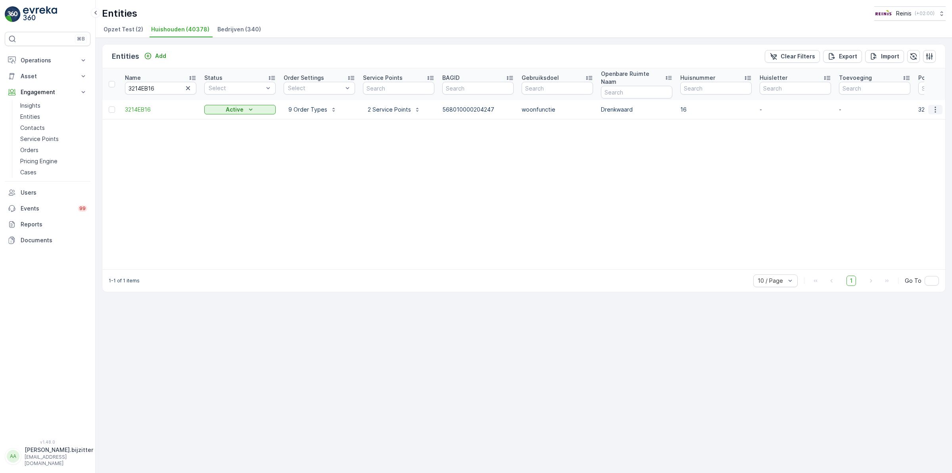
click at [937, 106] on icon "button" at bounding box center [936, 110] width 8 height 8
click at [919, 167] on span "Service Availability" at bounding box center [919, 169] width 50 height 8
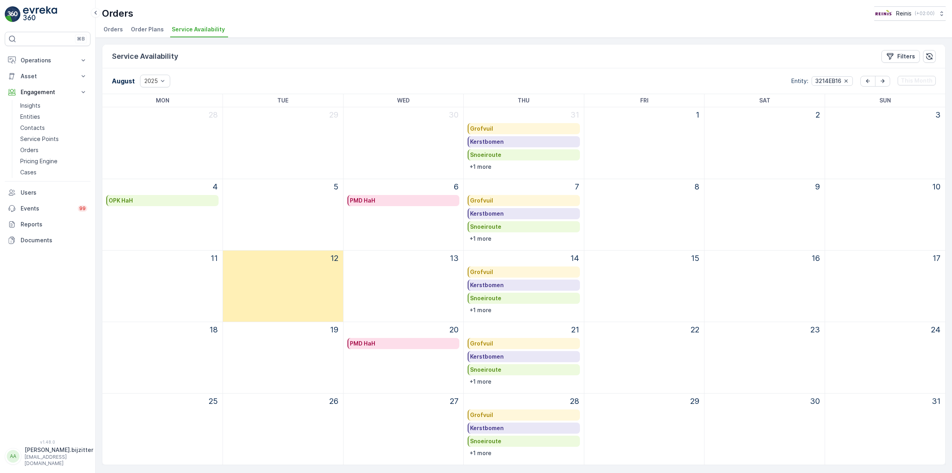
click at [846, 80] on icon "button" at bounding box center [846, 80] width 3 height 3
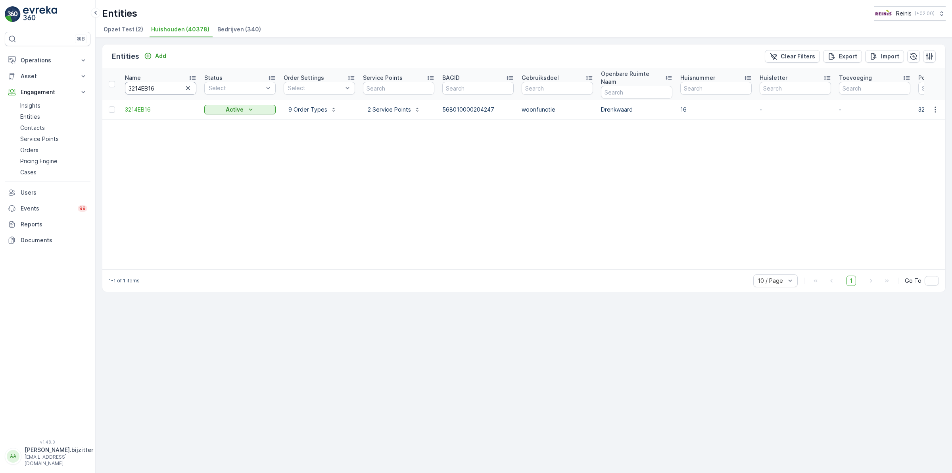
click at [162, 82] on input "3214EB16" at bounding box center [160, 88] width 71 height 13
paste input "8XN3"
type input "3218XN3"
click at [935, 106] on icon "button" at bounding box center [936, 110] width 8 height 8
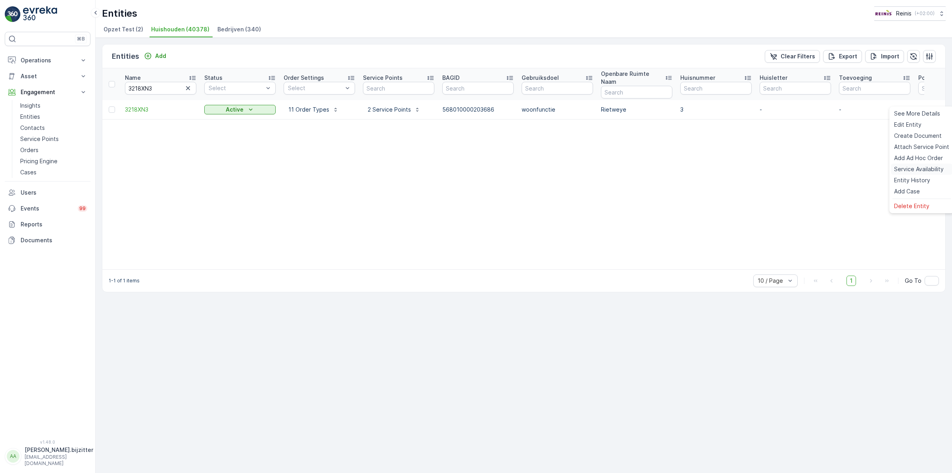
click at [927, 167] on span "Service Availability" at bounding box center [919, 169] width 50 height 8
click at [162, 87] on input "3218XN3" at bounding box center [160, 88] width 71 height 13
click at [162, 86] on input "3218XN3" at bounding box center [160, 88] width 71 height 13
paste input "4EB16"
type input "3214EB16"
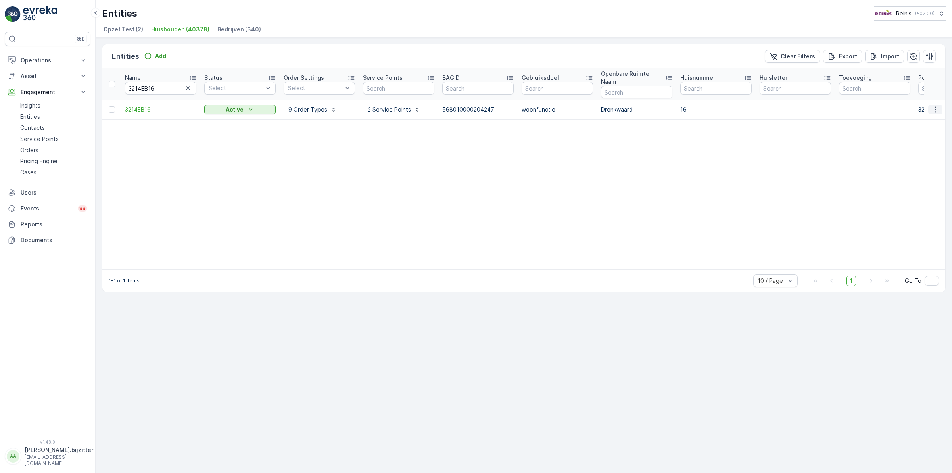
click at [937, 106] on icon "button" at bounding box center [936, 110] width 8 height 8
click at [923, 167] on span "Service Availability" at bounding box center [919, 169] width 50 height 8
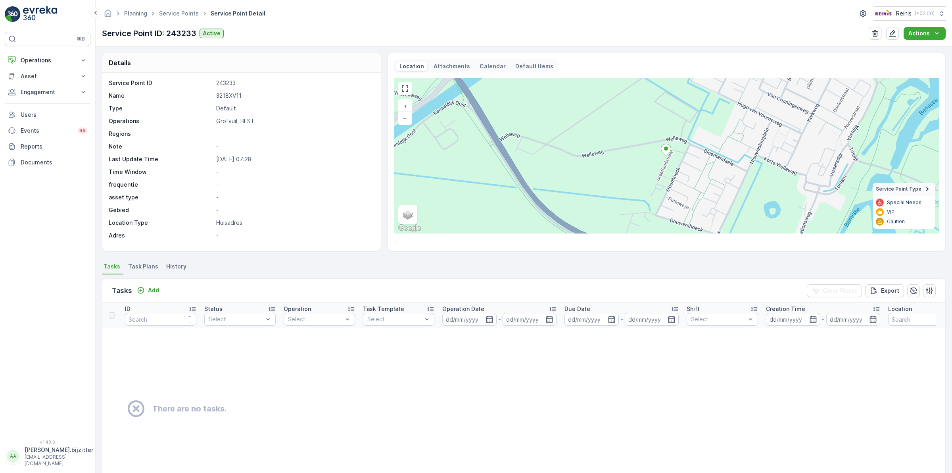
click at [329, 370] on td "There are no tasks." at bounding box center [652, 409] width 1100 height 162
click at [336, 366] on td "There are no tasks." at bounding box center [652, 409] width 1100 height 162
click at [183, 32] on p "Service Point ID: 243233" at bounding box center [149, 33] width 94 height 12
copy p "243233"
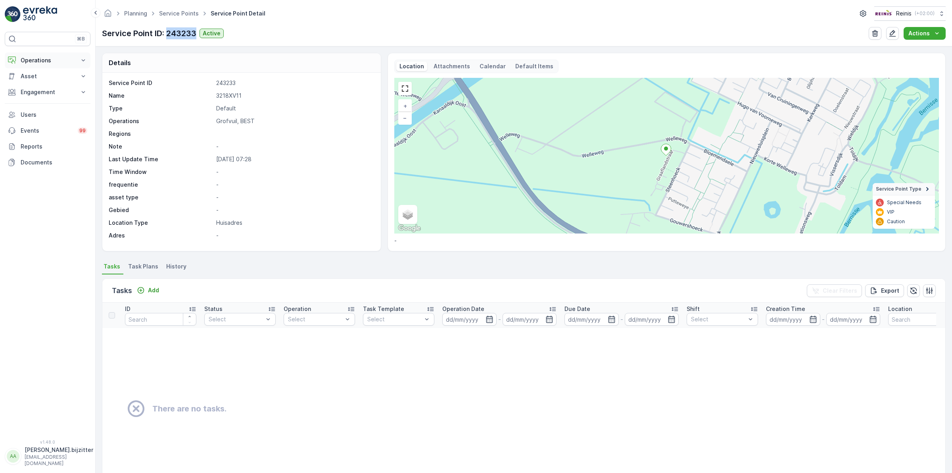
click at [33, 59] on p "Operations" at bounding box center [48, 60] width 54 height 8
click at [28, 85] on p "Planning" at bounding box center [31, 85] width 22 height 8
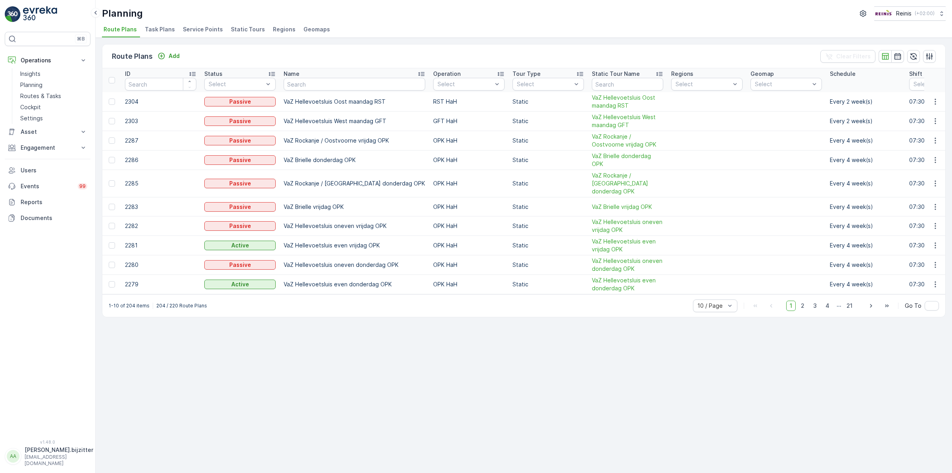
click at [205, 31] on span "Service Points" at bounding box center [203, 29] width 40 height 8
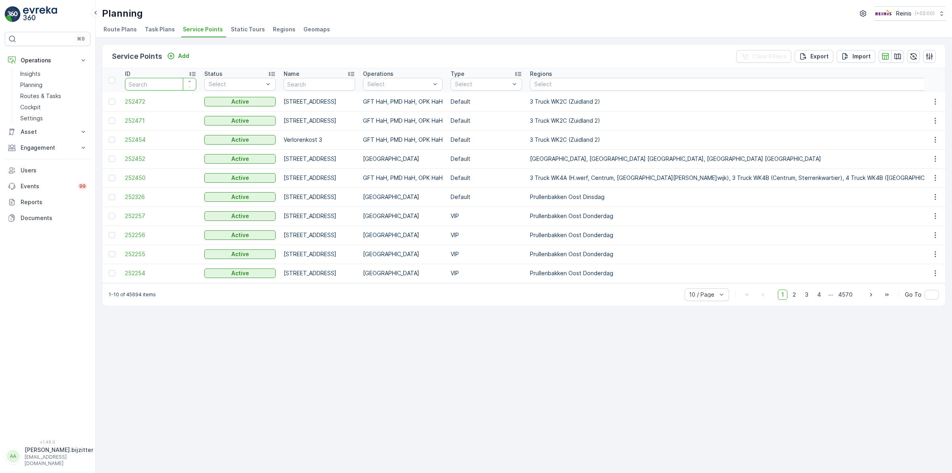
click at [167, 83] on input "number" at bounding box center [160, 84] width 71 height 13
paste input "243233"
type input "243233"
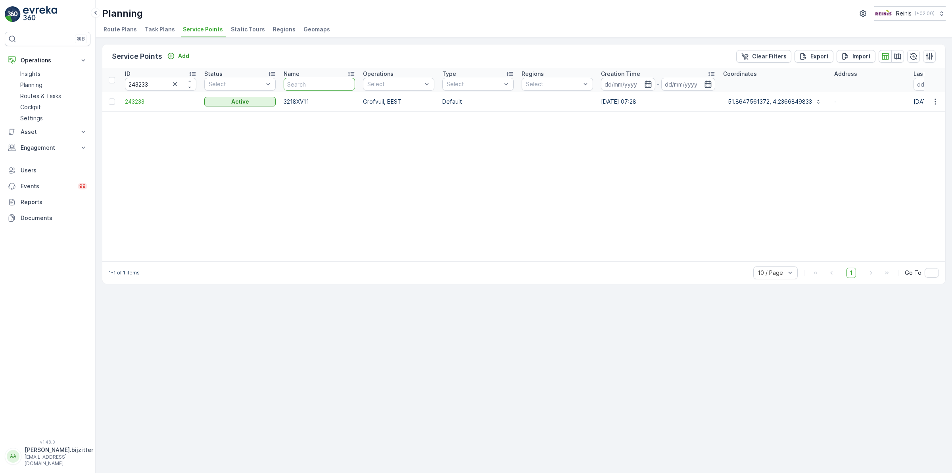
click at [312, 83] on input "text" at bounding box center [319, 84] width 71 height 13
type input "321"
click at [175, 83] on icon "button" at bounding box center [175, 84] width 8 height 8
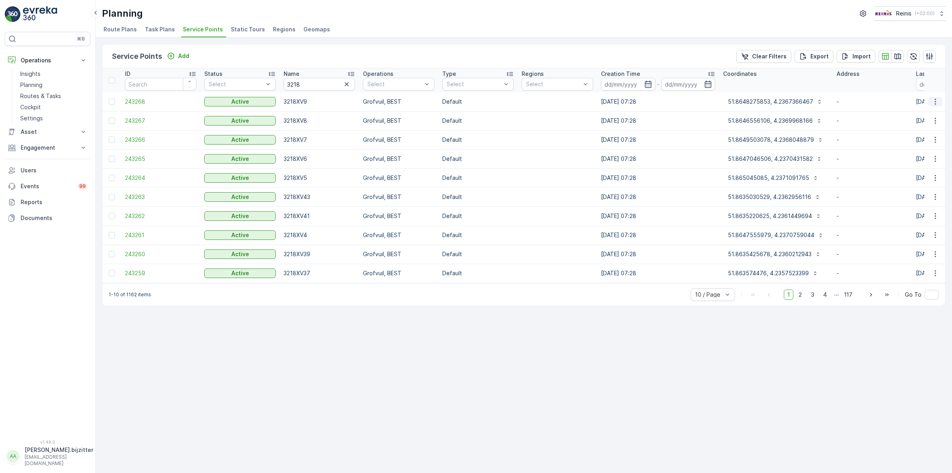
click at [937, 99] on icon "button" at bounding box center [936, 102] width 8 height 8
click at [906, 125] on span "Edit Service Point" at bounding box center [913, 125] width 48 height 8
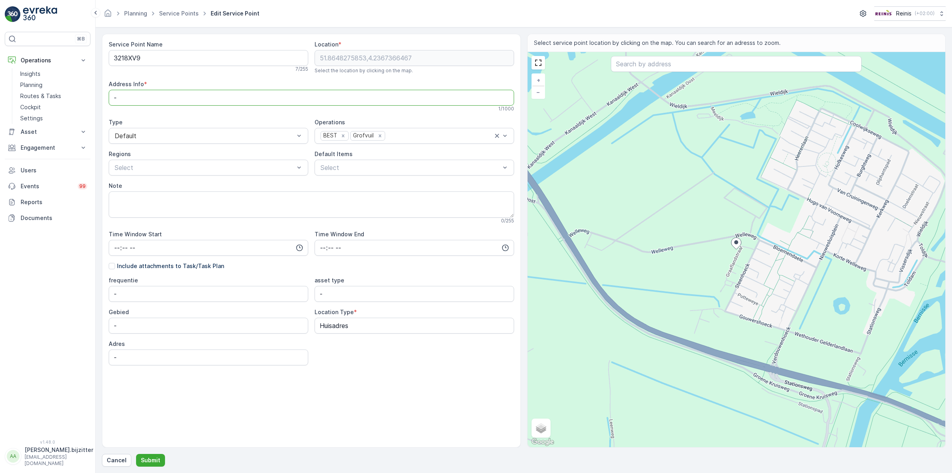
click at [259, 102] on Info "-" at bounding box center [312, 98] width 406 height 16
click at [259, 100] on Info "-" at bounding box center [312, 98] width 406 height 16
click at [383, 394] on div "Service Point Name 3218XV9 7 / 255 Location * [GEOGRAPHIC_DATA] Select the loca…" at bounding box center [312, 218] width 406 height 356
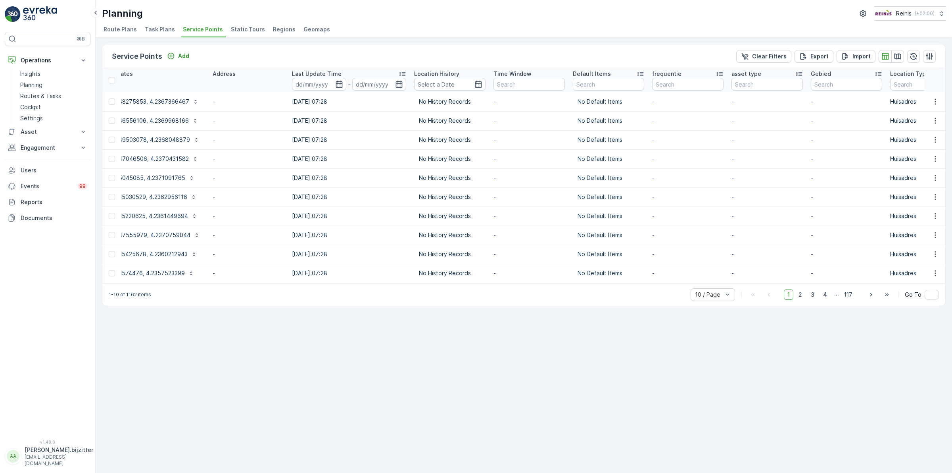
scroll to position [0, 742]
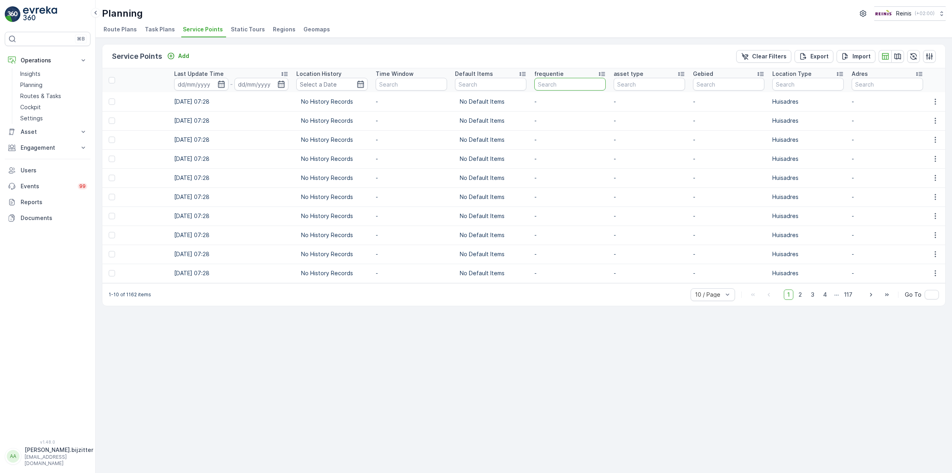
click at [584, 88] on input "text" at bounding box center [570, 84] width 71 height 13
click at [871, 85] on input "text" at bounding box center [887, 84] width 71 height 13
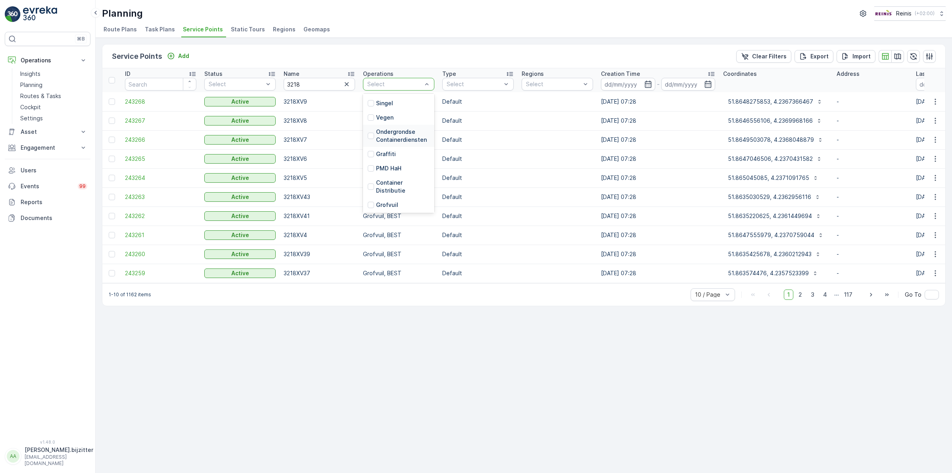
scroll to position [136, 0]
click at [331, 314] on div "Service Points Add Clear Filters Export Import ID Status Select Name 3218 Opera…" at bounding box center [524, 255] width 857 height 435
click at [304, 82] on input "3218" at bounding box center [319, 84] width 71 height 13
type input "3218XN"
click at [936, 105] on icon "button" at bounding box center [936, 102] width 8 height 8
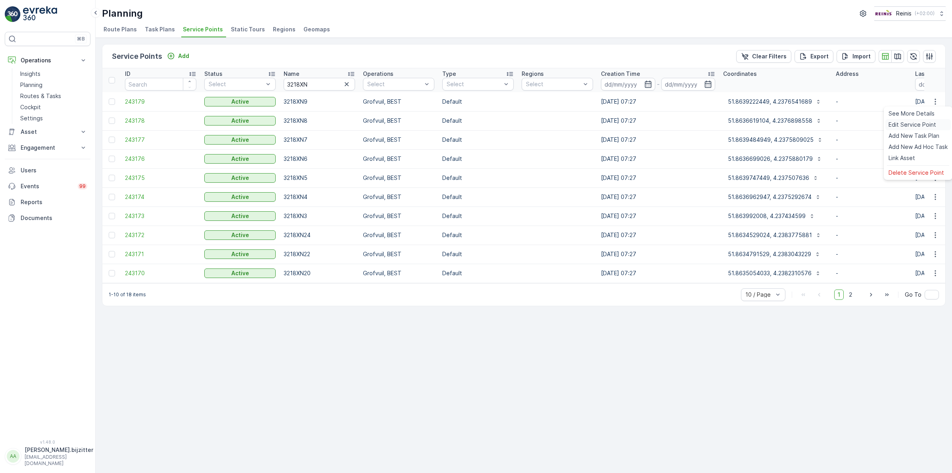
click at [904, 124] on span "Edit Service Point" at bounding box center [913, 125] width 48 height 8
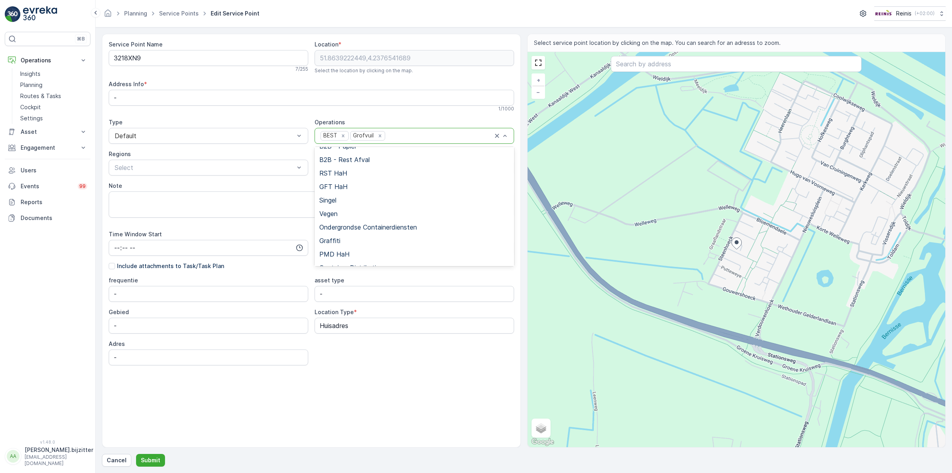
scroll to position [100, 0]
click at [359, 214] on span "Container Distributie" at bounding box center [349, 217] width 60 height 7
click at [298, 185] on div "Note" at bounding box center [312, 186] width 406 height 8
click at [154, 457] on p "Submit" at bounding box center [150, 460] width 19 height 8
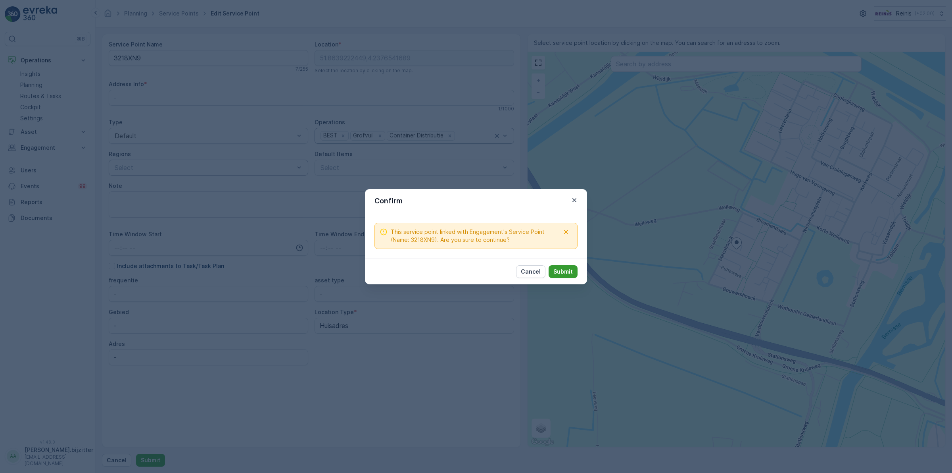
click at [563, 270] on p "Submit" at bounding box center [563, 271] width 19 height 8
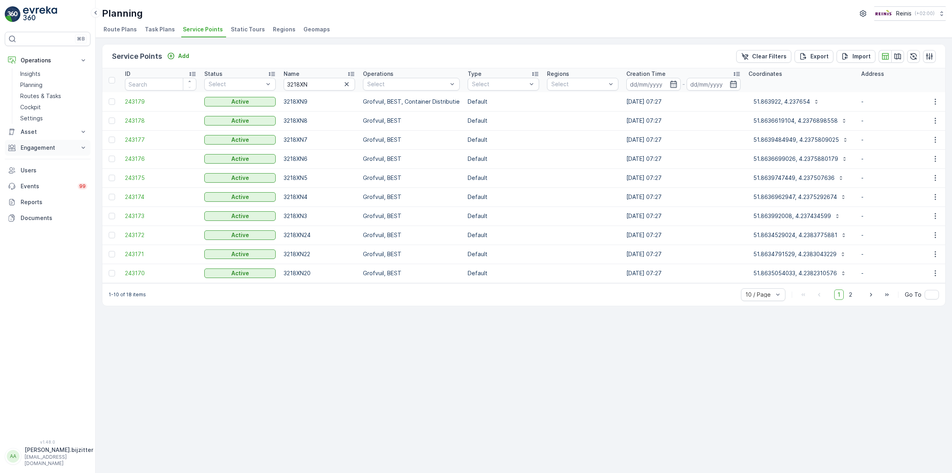
click at [35, 148] on p "Engagement" at bounding box center [48, 148] width 54 height 8
click at [35, 194] on p "Service Points" at bounding box center [39, 194] width 38 height 8
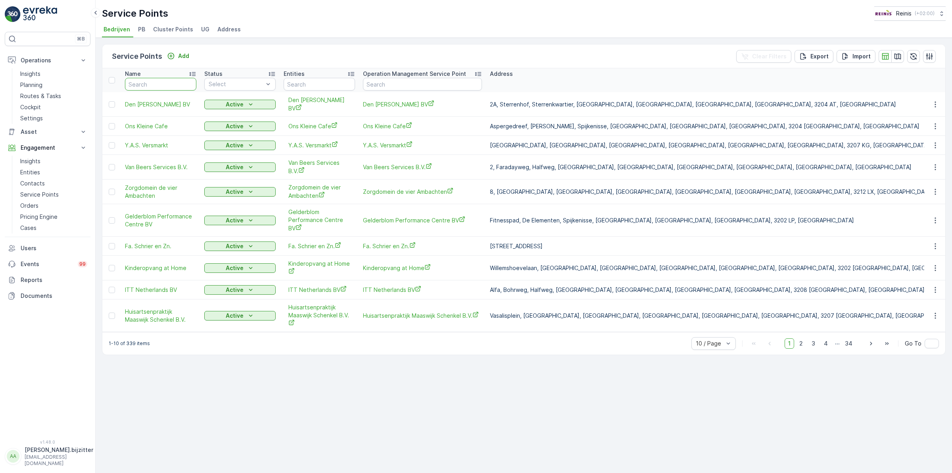
click at [183, 83] on input "text" at bounding box center [160, 84] width 71 height 13
type input "3218"
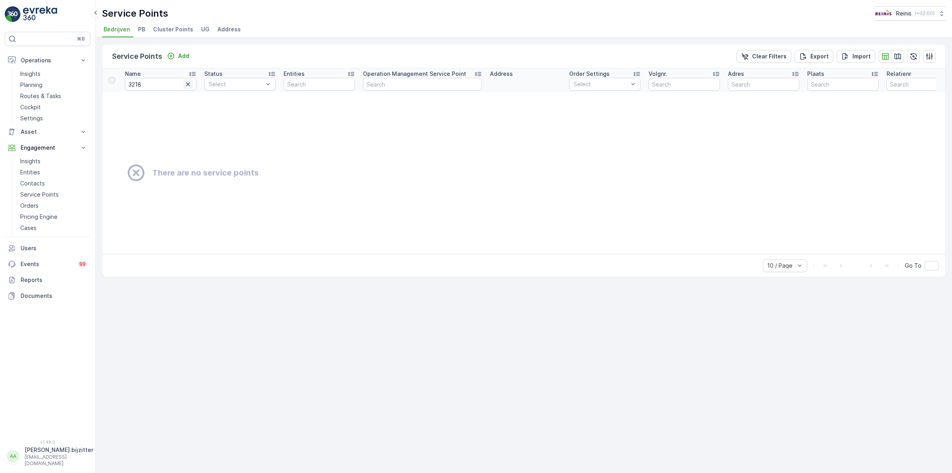
click at [187, 82] on icon "button" at bounding box center [188, 84] width 8 height 8
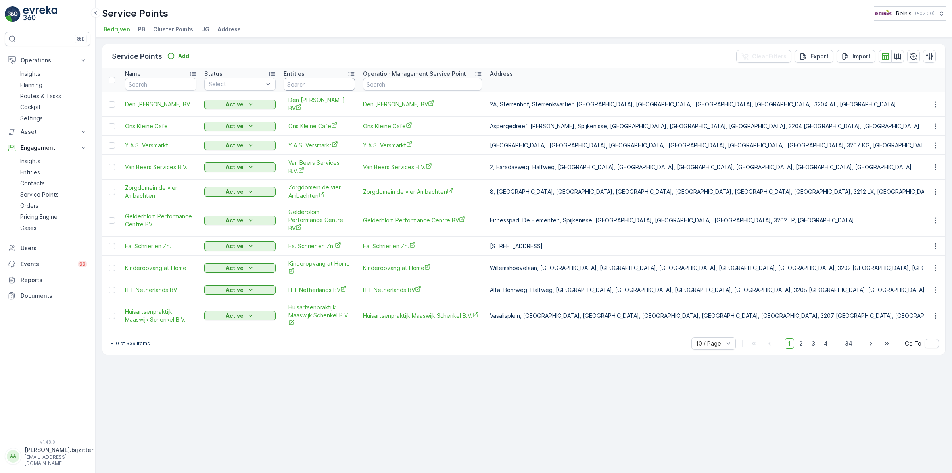
click at [312, 85] on input "text" at bounding box center [319, 84] width 71 height 13
type input "3218"
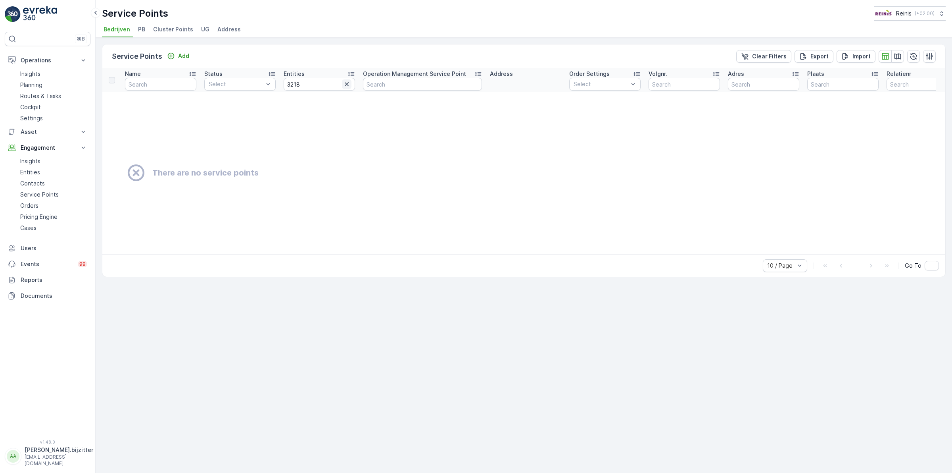
click at [348, 81] on icon "button" at bounding box center [347, 84] width 8 height 8
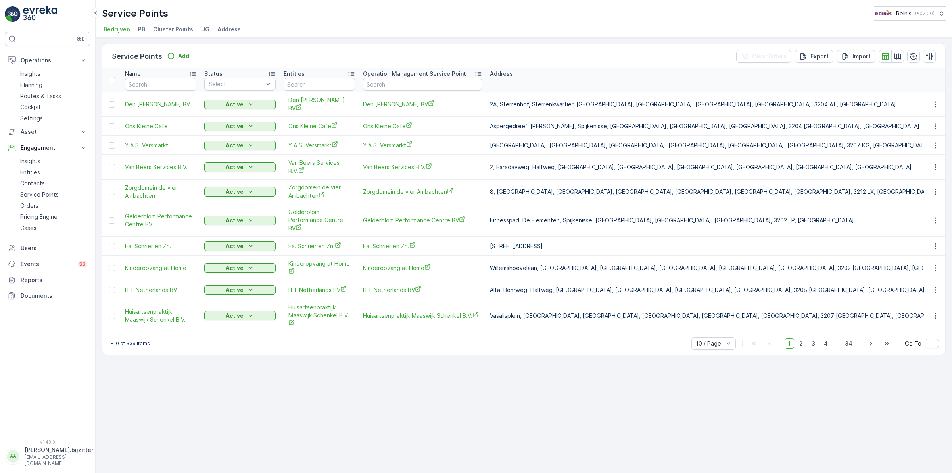
click at [221, 30] on span "Address" at bounding box center [228, 29] width 23 height 8
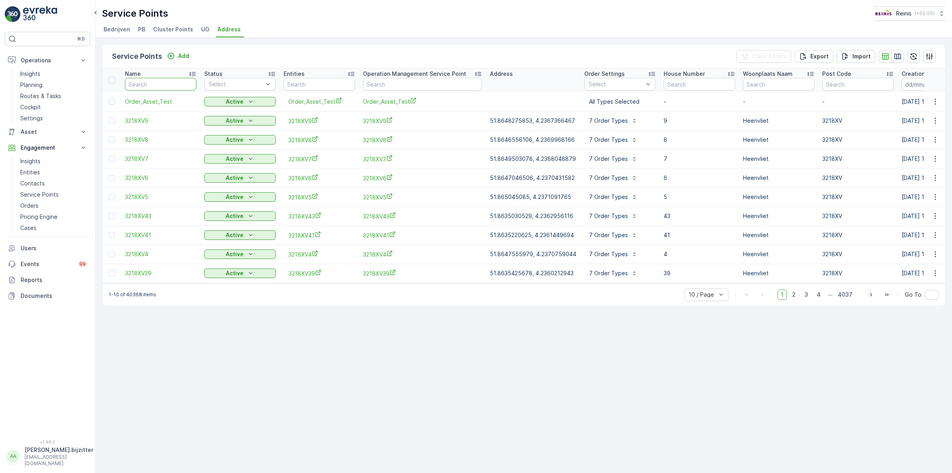
click at [161, 83] on input "text" at bounding box center [160, 84] width 71 height 13
type input "3218"
click at [161, 83] on input "3218" at bounding box center [160, 84] width 71 height 13
type input "3218XN"
click at [935, 102] on icon "button" at bounding box center [936, 102] width 8 height 8
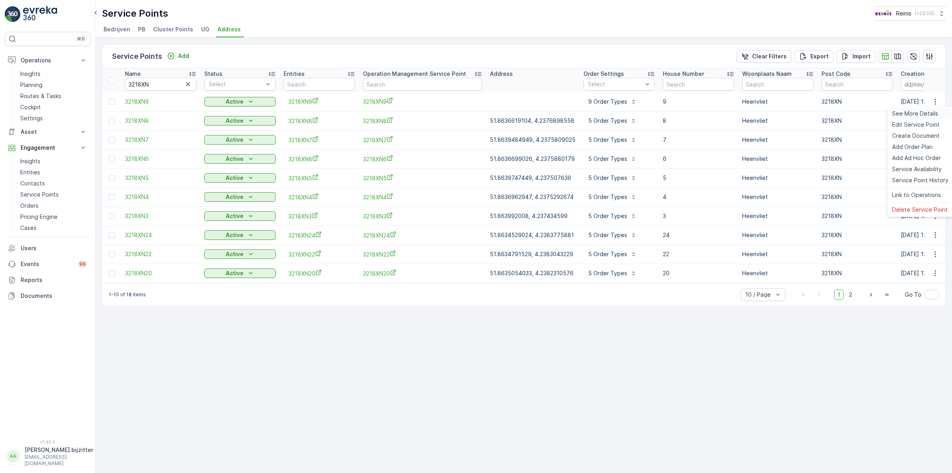
click at [911, 115] on span "See More Details" at bounding box center [916, 114] width 46 height 8
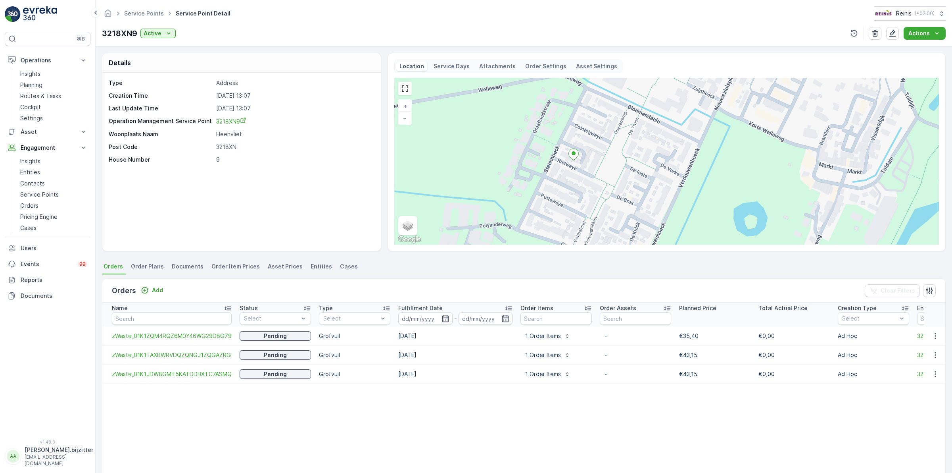
click at [583, 64] on p "Asset Settings" at bounding box center [596, 66] width 41 height 8
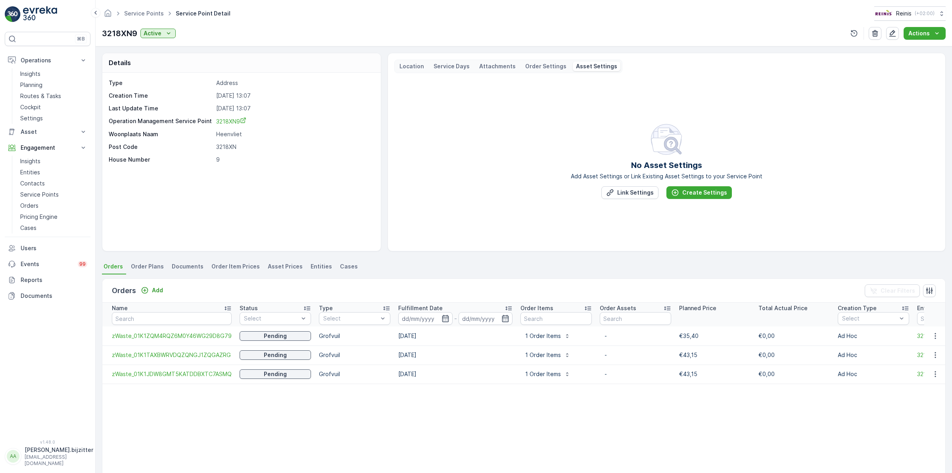
click at [547, 65] on p "Order Settings" at bounding box center [545, 66] width 41 height 8
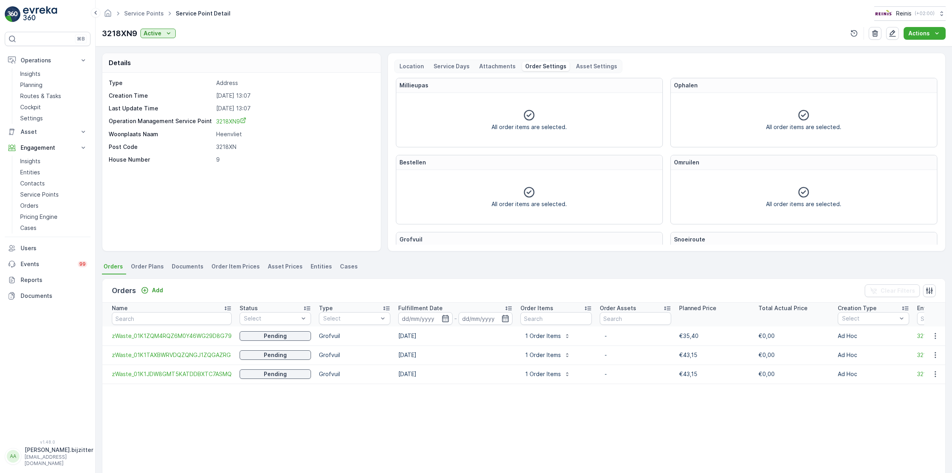
click at [507, 67] on p "Attachments" at bounding box center [497, 66] width 37 height 8
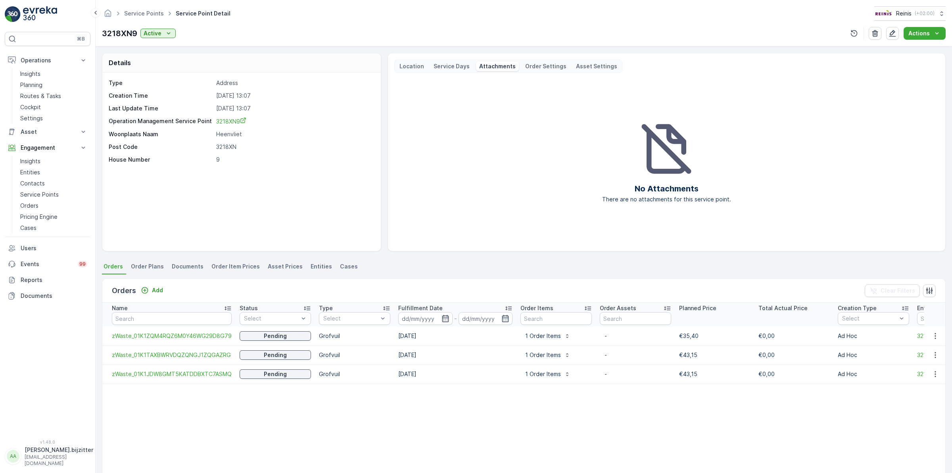
click at [452, 66] on p "Service Days" at bounding box center [452, 66] width 36 height 8
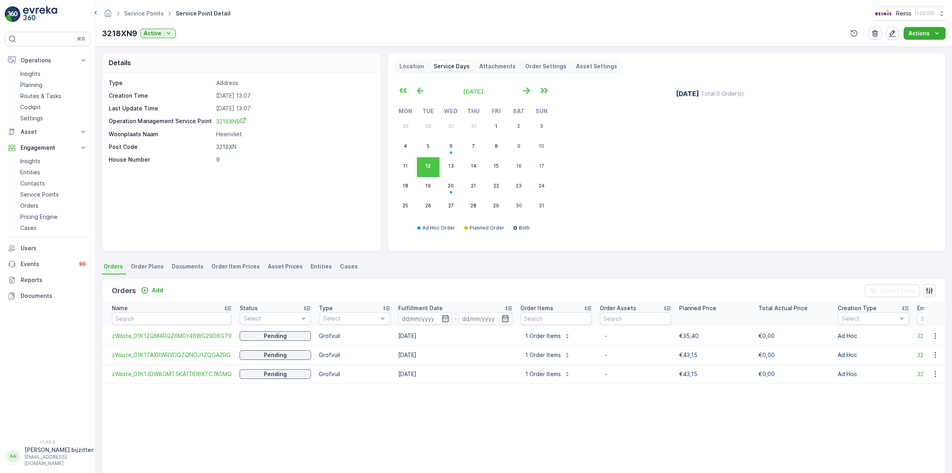
click at [413, 65] on p "Location" at bounding box center [412, 66] width 25 height 8
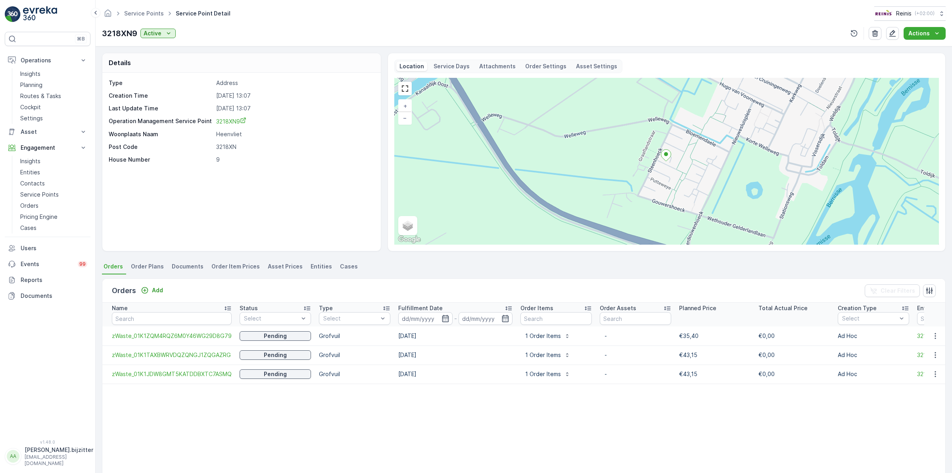
click at [289, 191] on div "Type Address Creation Time [DATE] 13:07 Last Update Time [DATE] 13:07 Operation…" at bounding box center [241, 162] width 279 height 178
click at [323, 215] on div "Type Address Creation Time [DATE] 13:07 Last Update Time [DATE] 13:07 Operation…" at bounding box center [241, 162] width 279 height 178
click at [153, 11] on link "Service Points" at bounding box center [144, 13] width 40 height 7
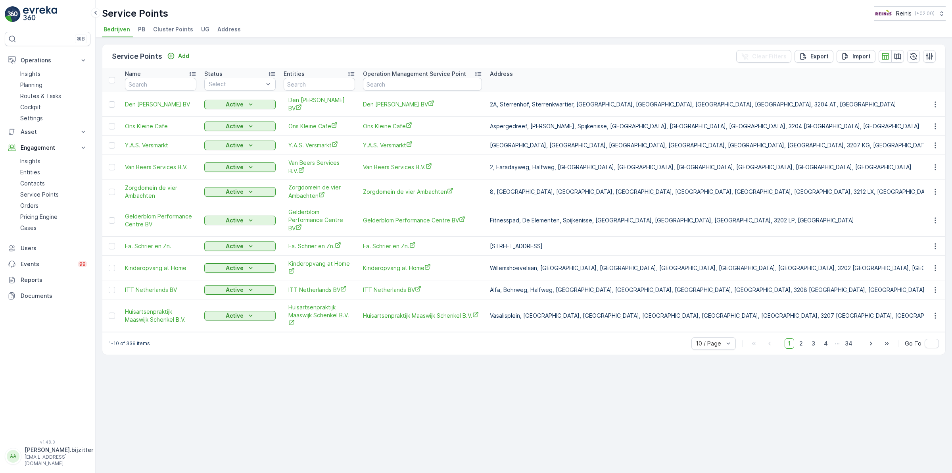
click at [227, 28] on span "Address" at bounding box center [228, 29] width 23 height 8
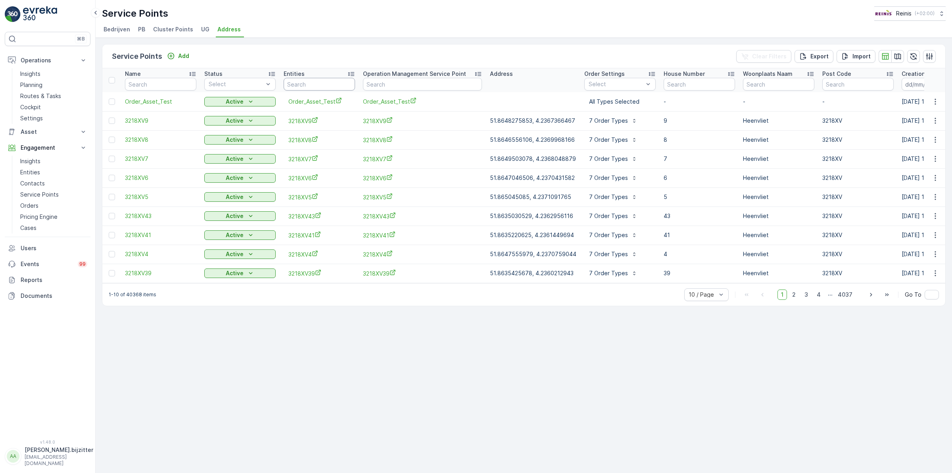
click at [314, 86] on input "text" at bounding box center [319, 84] width 71 height 13
type input "321XN"
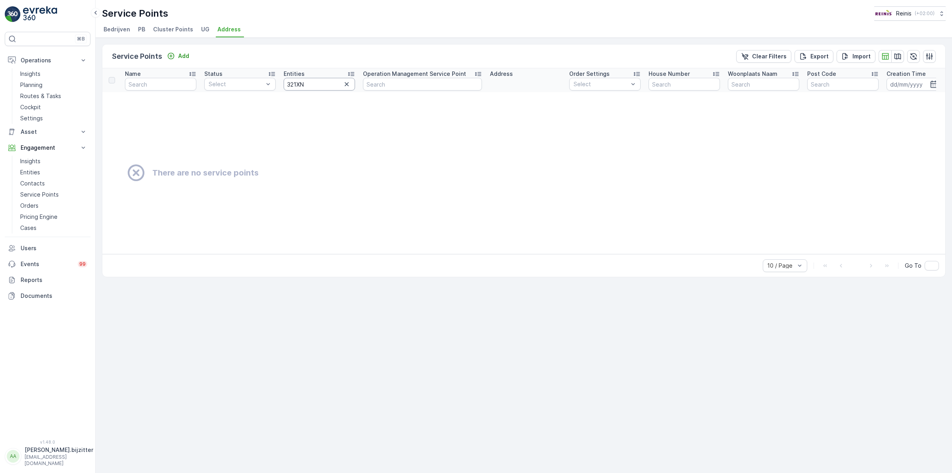
click at [296, 84] on input "321XN" at bounding box center [319, 84] width 71 height 13
type input "3218XN"
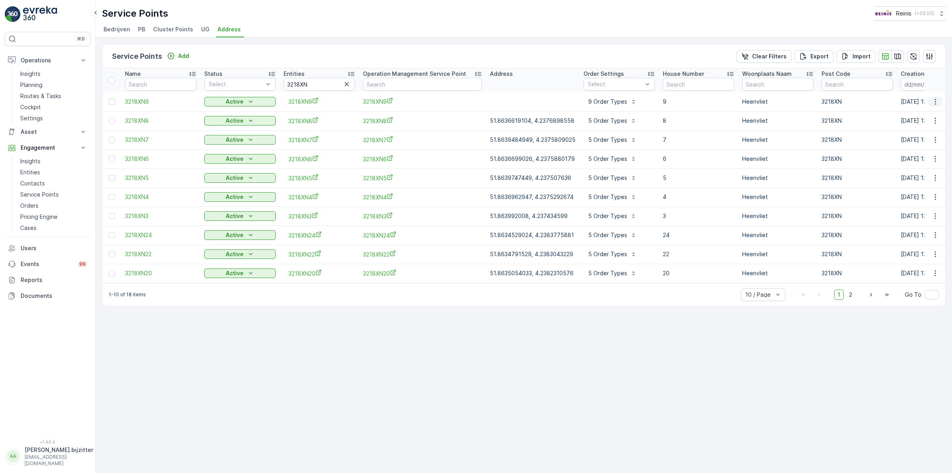
click at [937, 100] on icon "button" at bounding box center [936, 102] width 8 height 8
click at [919, 126] on span "Edit Service Point" at bounding box center [917, 125] width 48 height 8
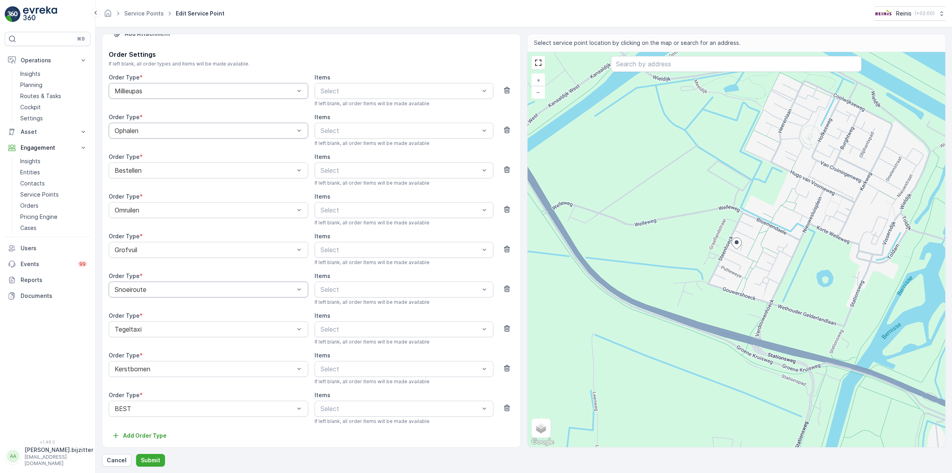
click at [249, 143] on div "Order Type * Ophalen" at bounding box center [209, 129] width 200 height 33
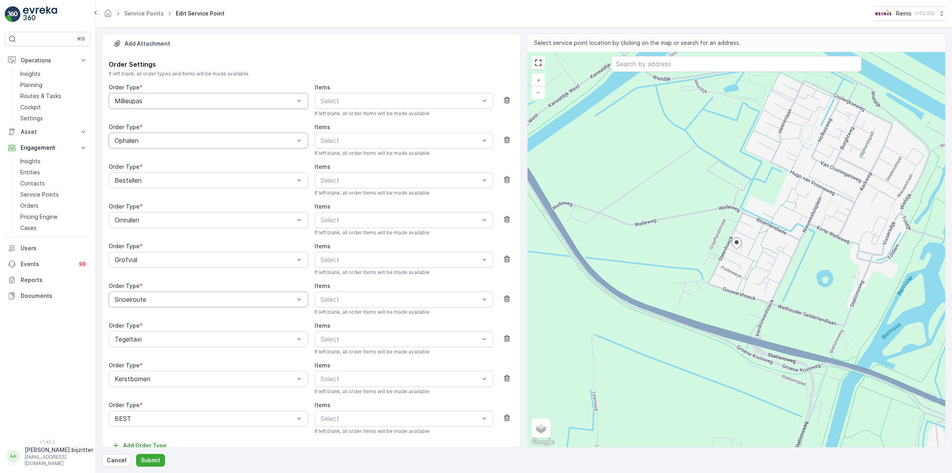
scroll to position [181, 0]
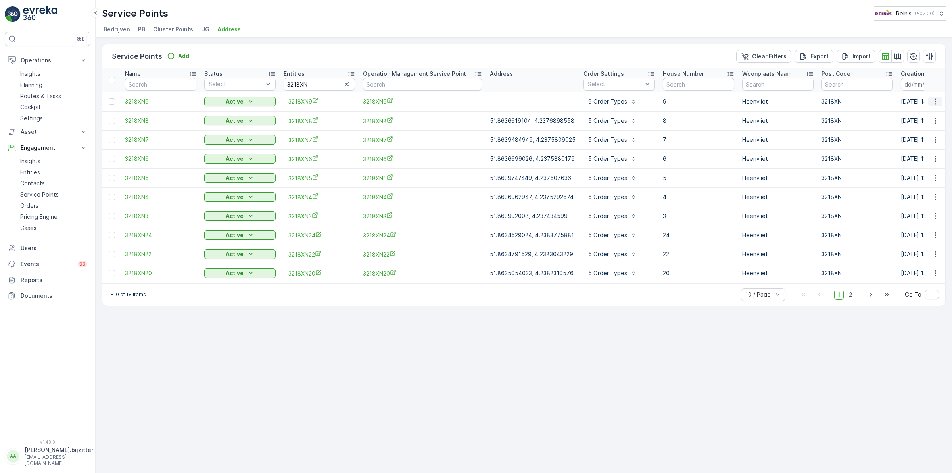
click at [935, 98] on icon "button" at bounding box center [935, 101] width 1 height 6
click at [923, 167] on span "Service Availability" at bounding box center [918, 169] width 50 height 8
click at [935, 179] on icon "button" at bounding box center [936, 178] width 8 height 8
click at [924, 246] on span "Service Availability" at bounding box center [918, 245] width 50 height 8
click at [938, 100] on icon "button" at bounding box center [936, 102] width 8 height 8
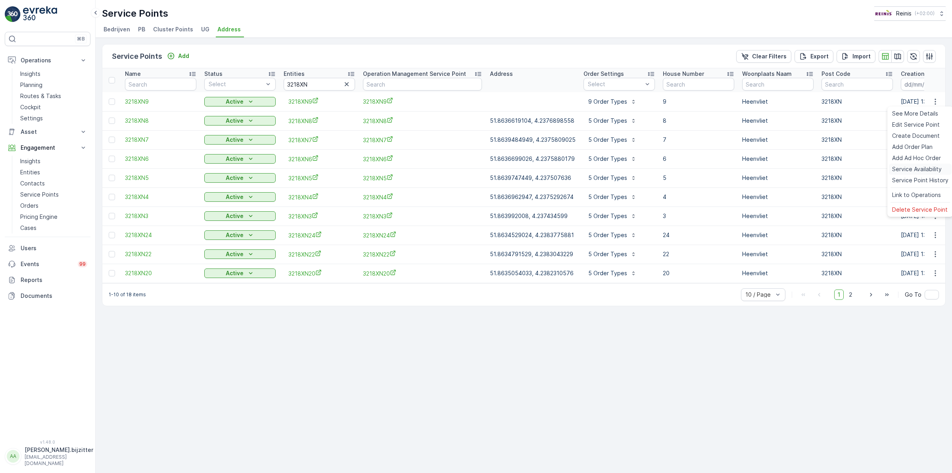
click at [929, 170] on span "Service Availability" at bounding box center [918, 169] width 50 height 8
click at [935, 106] on button "button" at bounding box center [936, 102] width 14 height 10
click at [917, 123] on span "Edit Service Point" at bounding box center [917, 125] width 48 height 8
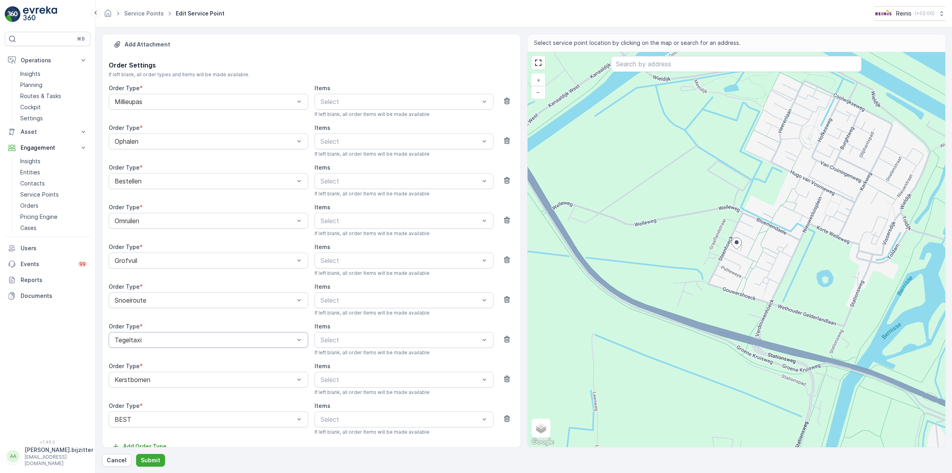
scroll to position [181, 0]
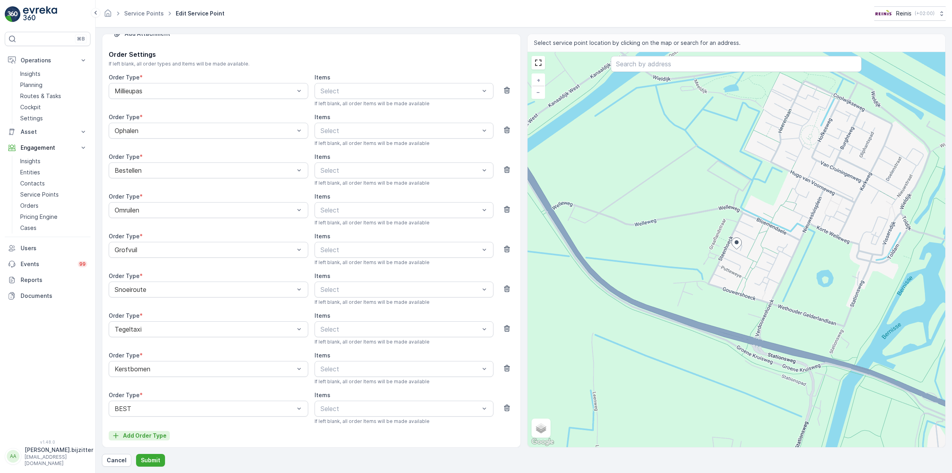
click at [138, 433] on p "Add Order Type" at bounding box center [145, 435] width 44 height 8
click at [157, 407] on div at bounding box center [204, 408] width 181 height 7
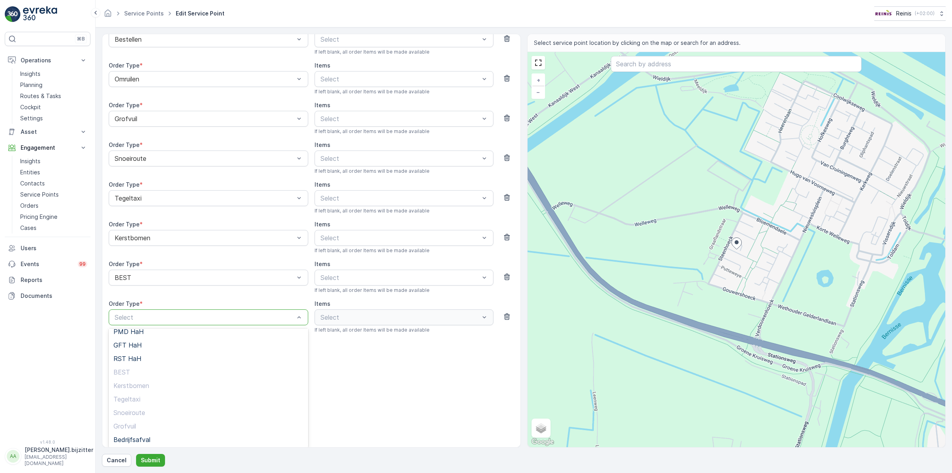
scroll to position [37, 0]
click at [141, 394] on div "GFT HaH" at bounding box center [208, 394] width 190 height 7
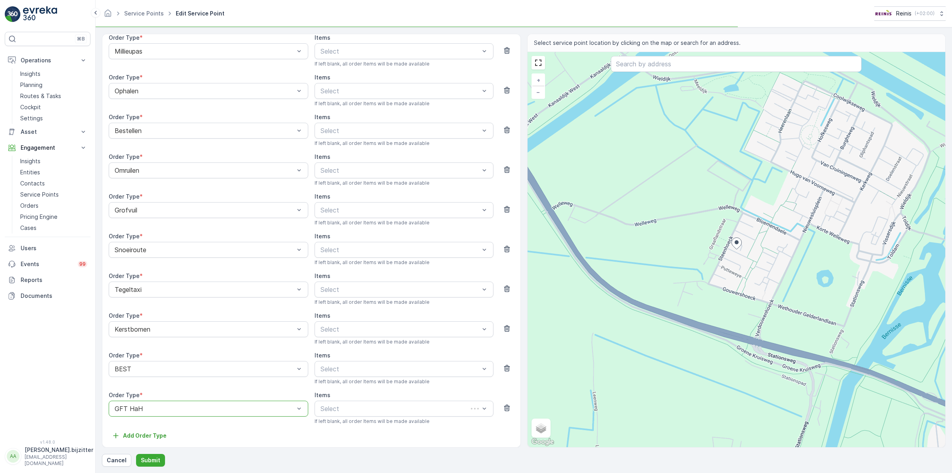
scroll to position [220, 0]
click at [154, 458] on p "Submit" at bounding box center [150, 460] width 19 height 8
